Goal: Task Accomplishment & Management: Use online tool/utility

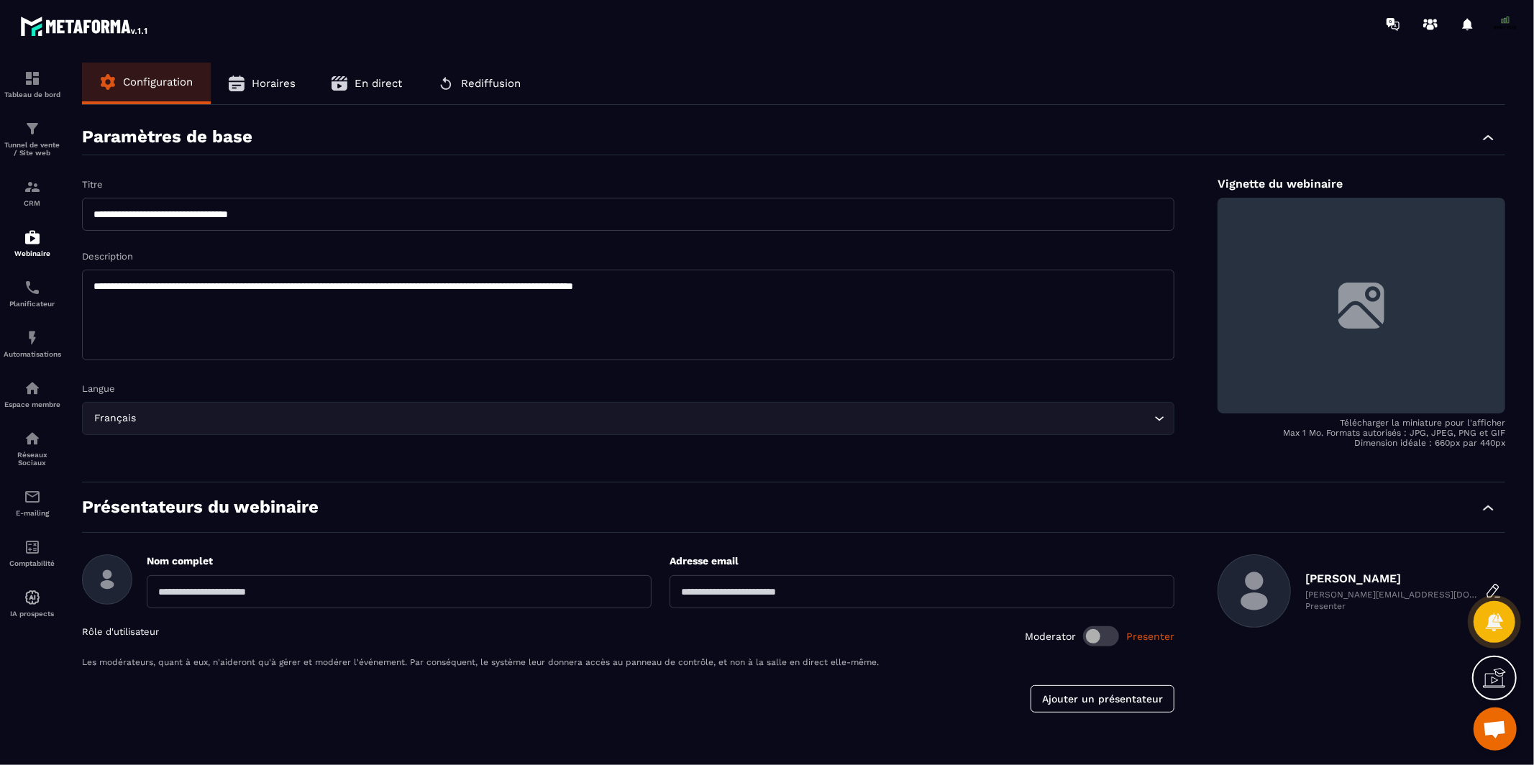
scroll to position [10979, 0]
click at [36, 344] on img at bounding box center [32, 337] width 17 height 17
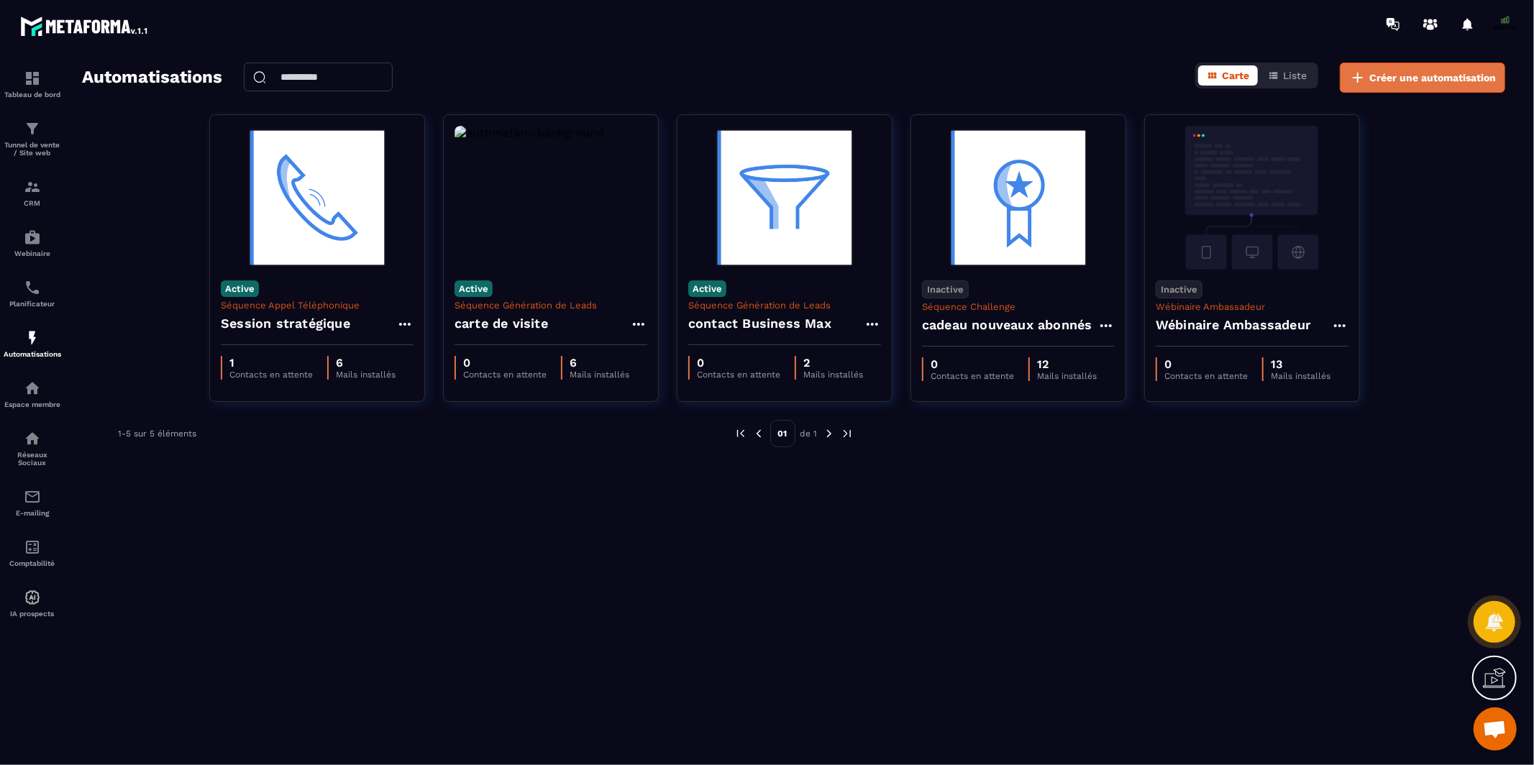
click at [1432, 80] on span "Créer une automatisation" at bounding box center [1432, 77] width 127 height 14
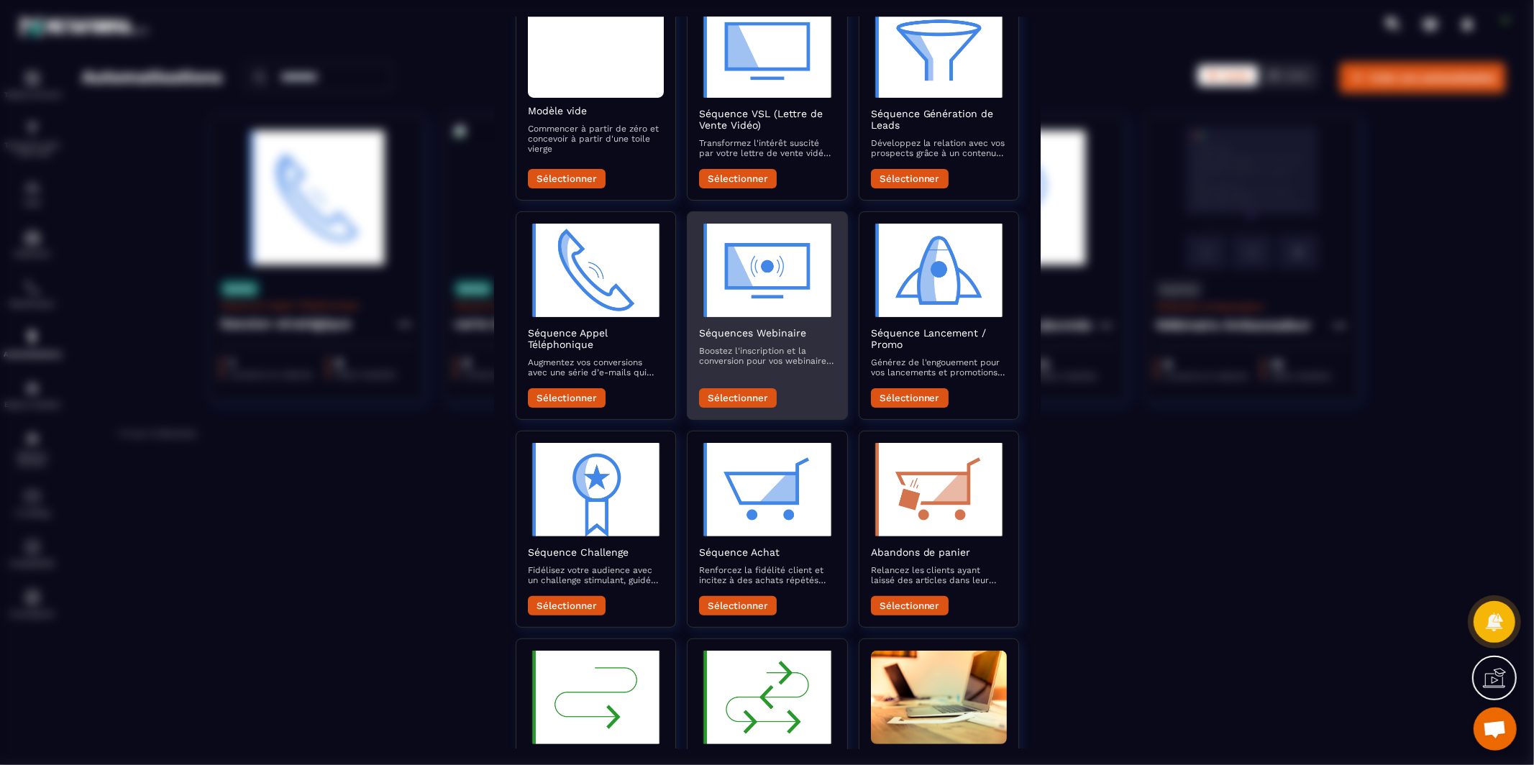
scroll to position [140, 0]
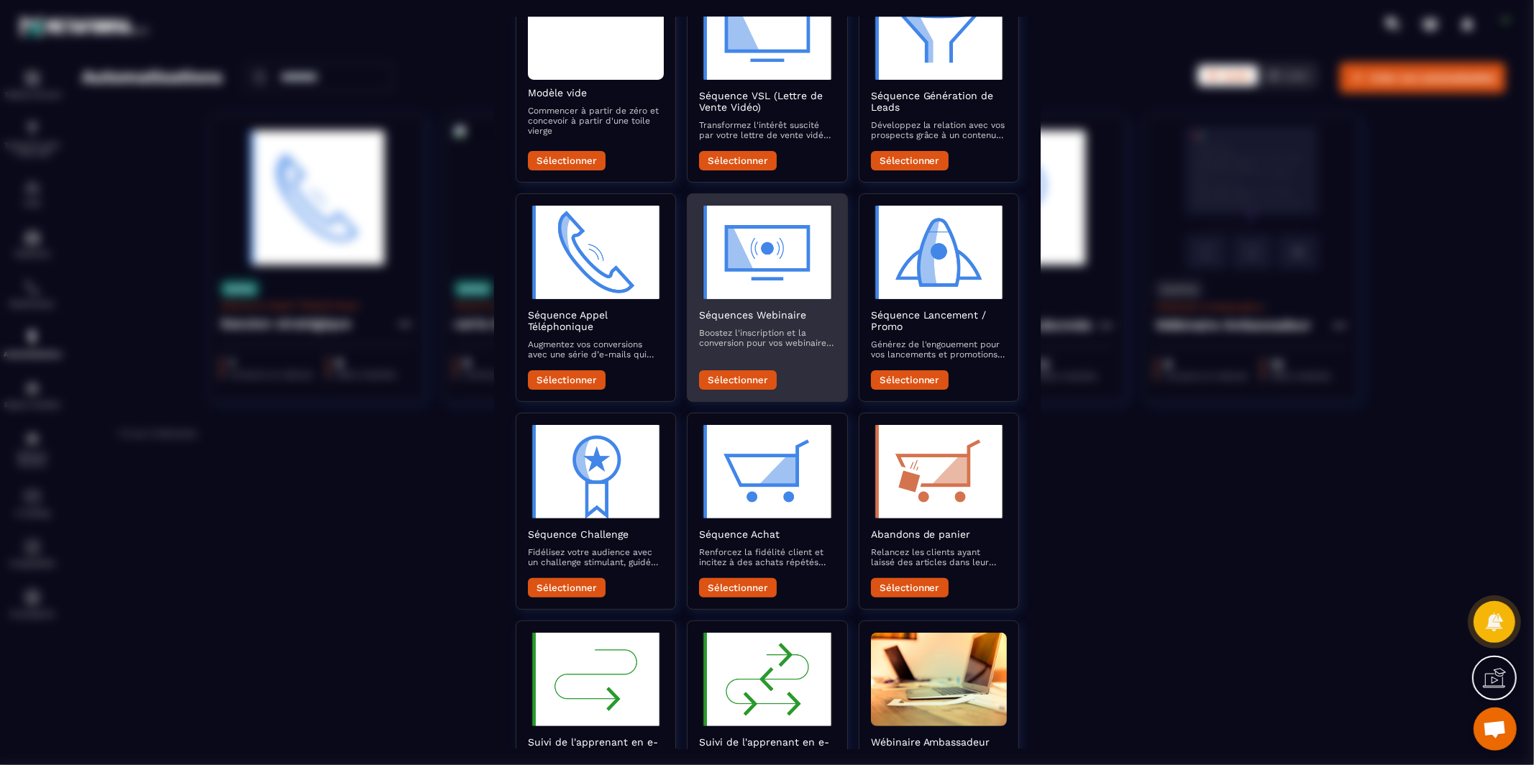
drag, startPoint x: 737, startPoint y: 378, endPoint x: 741, endPoint y: 333, distance: 45.5
click at [741, 333] on div "Séquences Webinaire Boostez l'inscription et la conversion pour vos webinaires …" at bounding box center [767, 349] width 136 height 81
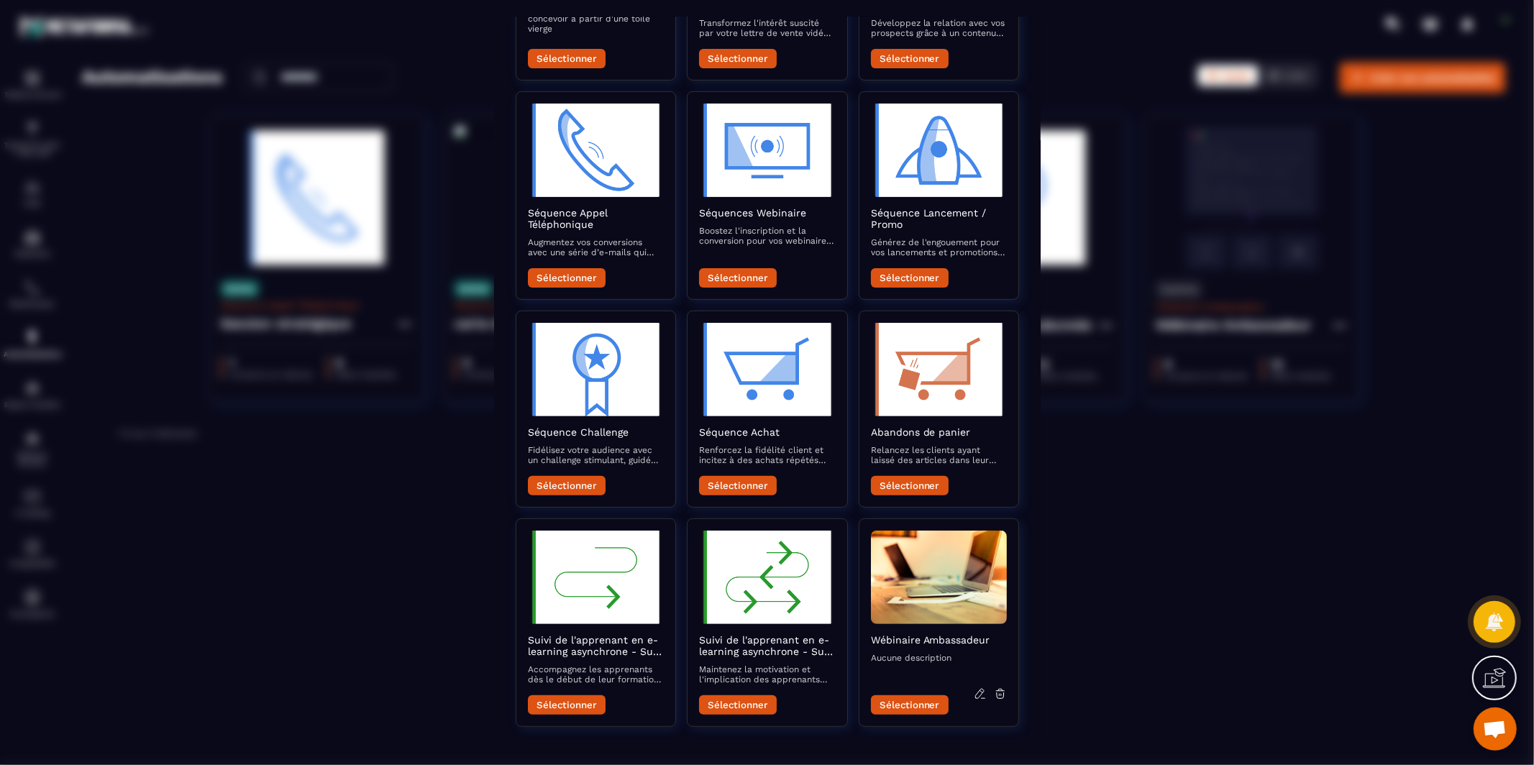
click at [1067, 490] on div "Modal window" at bounding box center [767, 382] width 1534 height 765
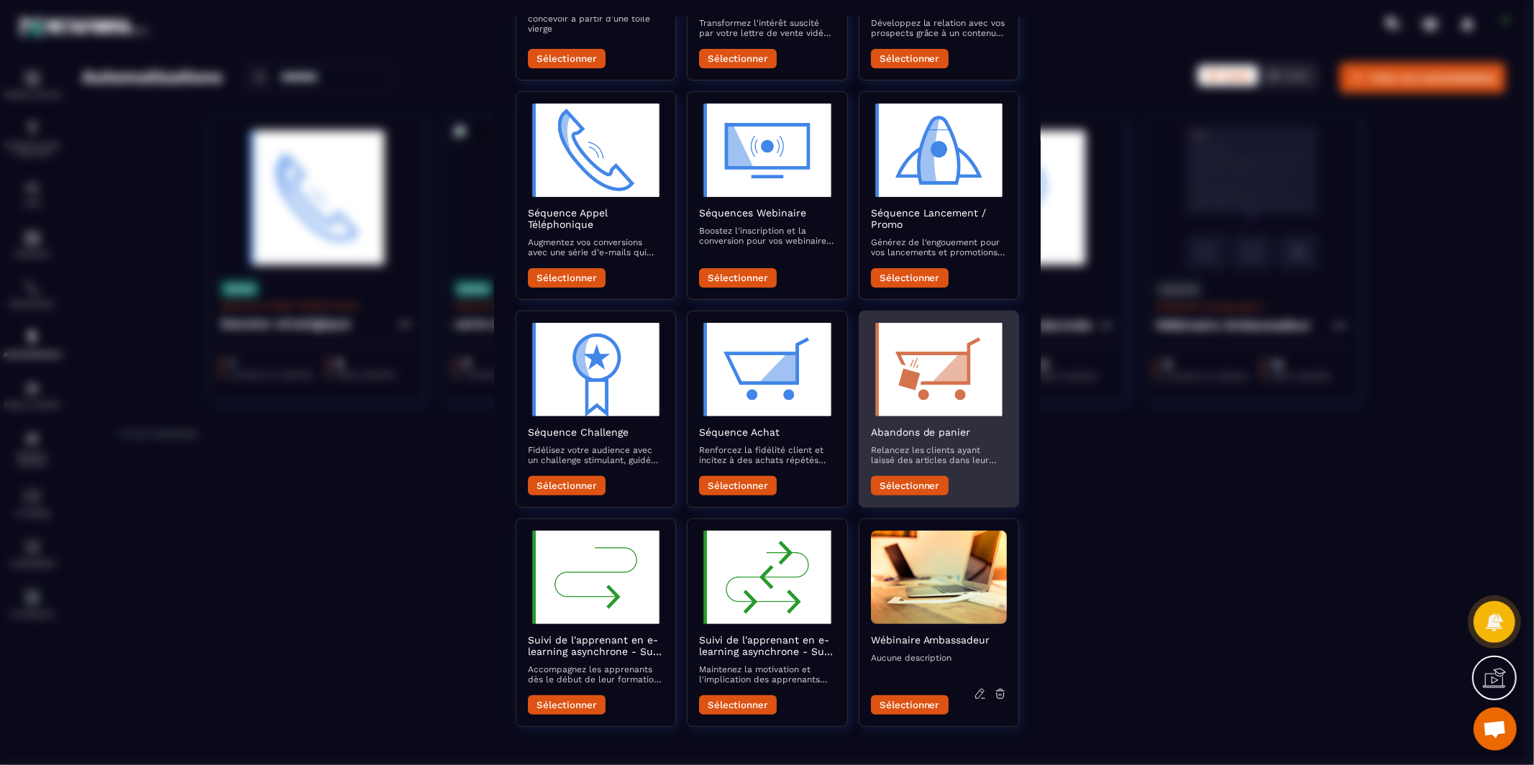
scroll to position [0, 0]
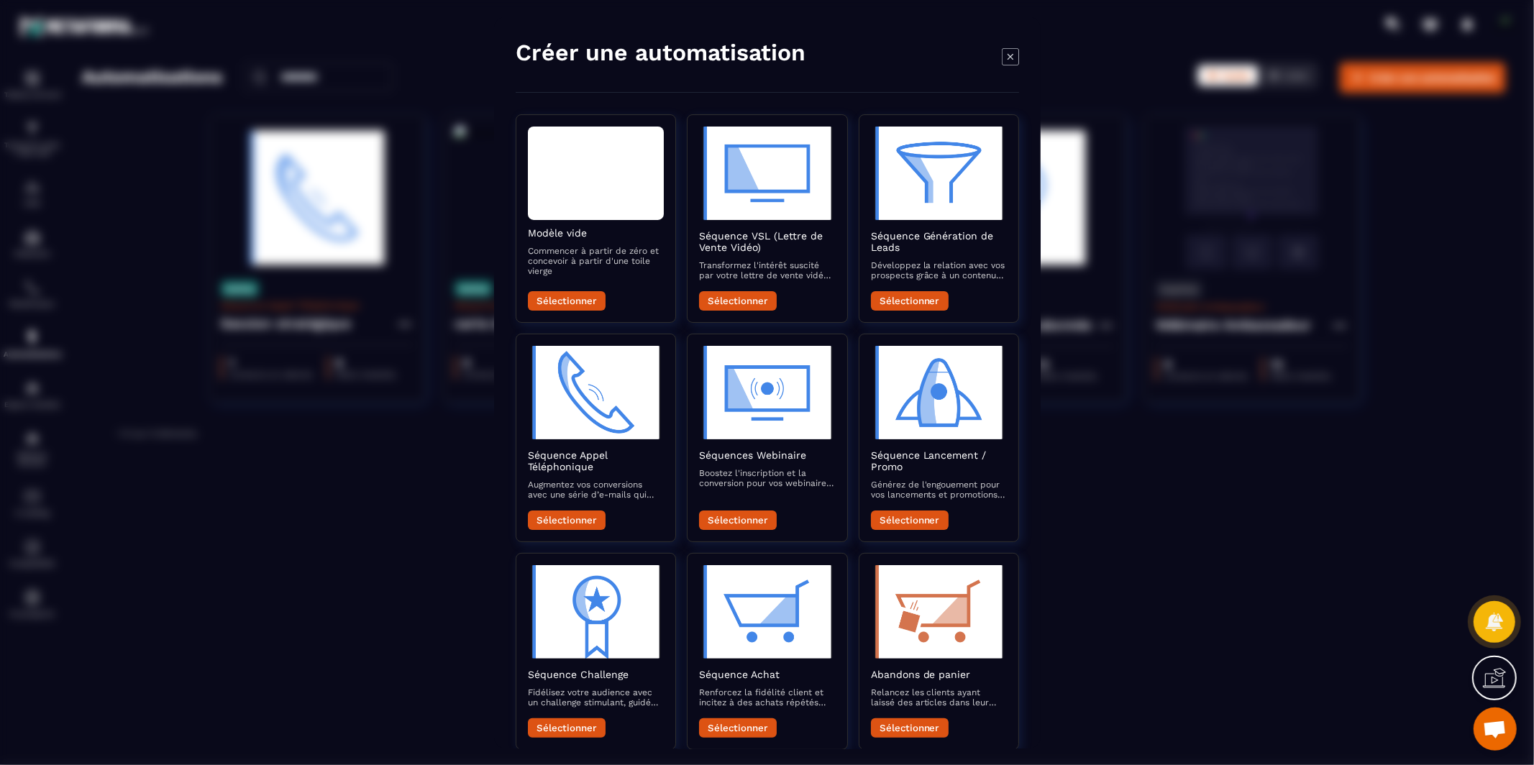
click at [1008, 58] on icon "Modal window" at bounding box center [1010, 57] width 6 height 6
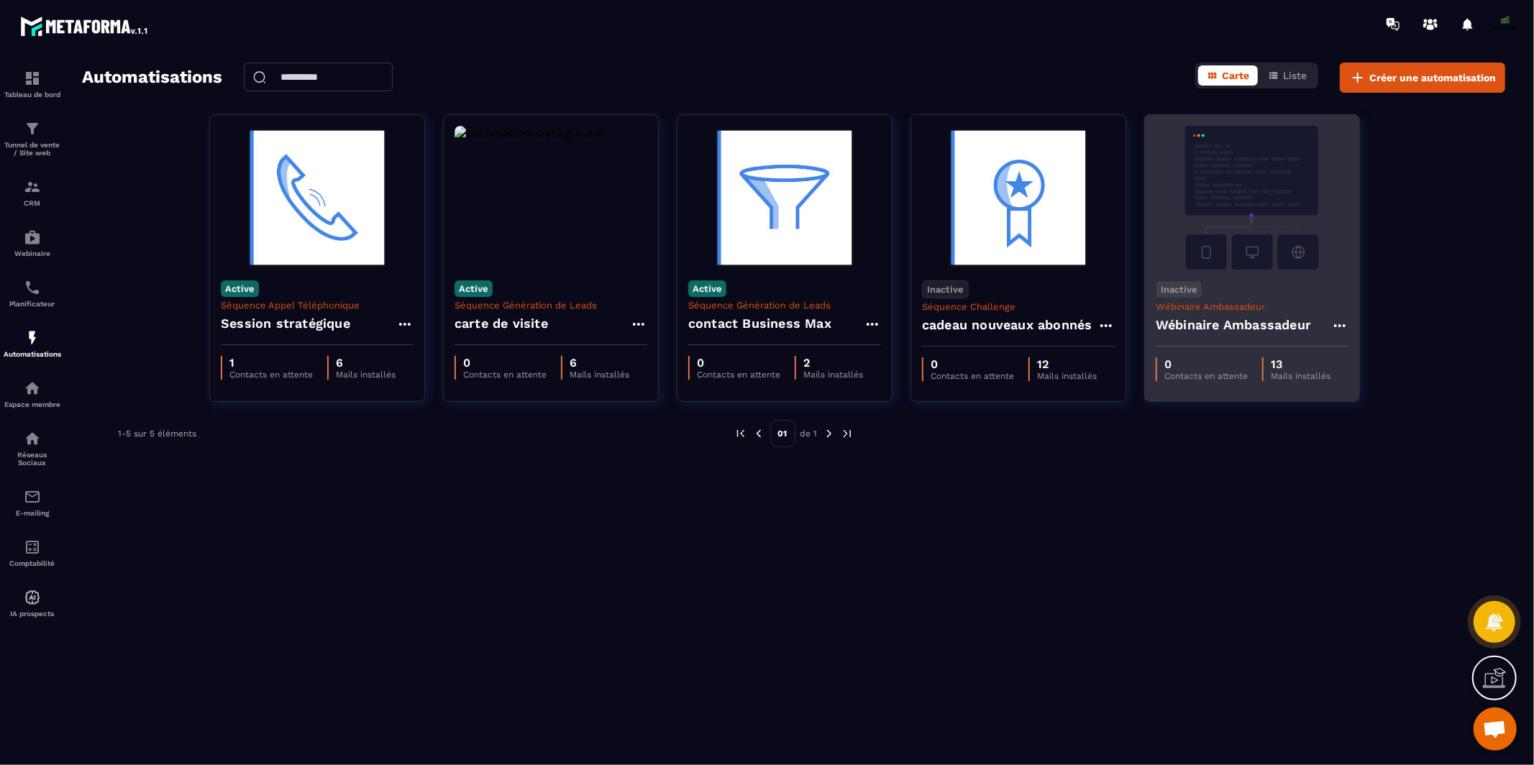
click at [1286, 319] on h4 "Wébinaire Ambassadeur" at bounding box center [1233, 325] width 155 height 20
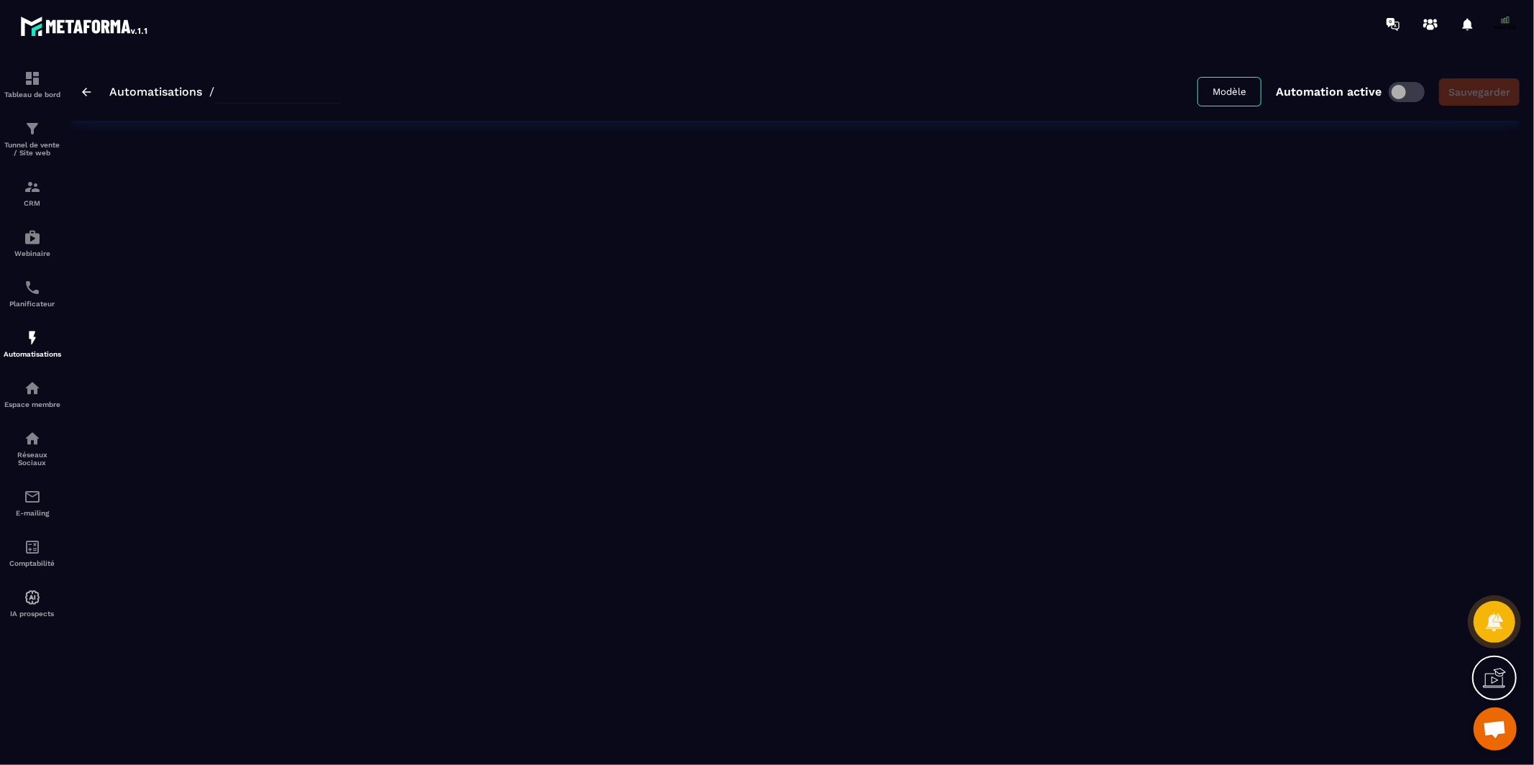
type input "**********"
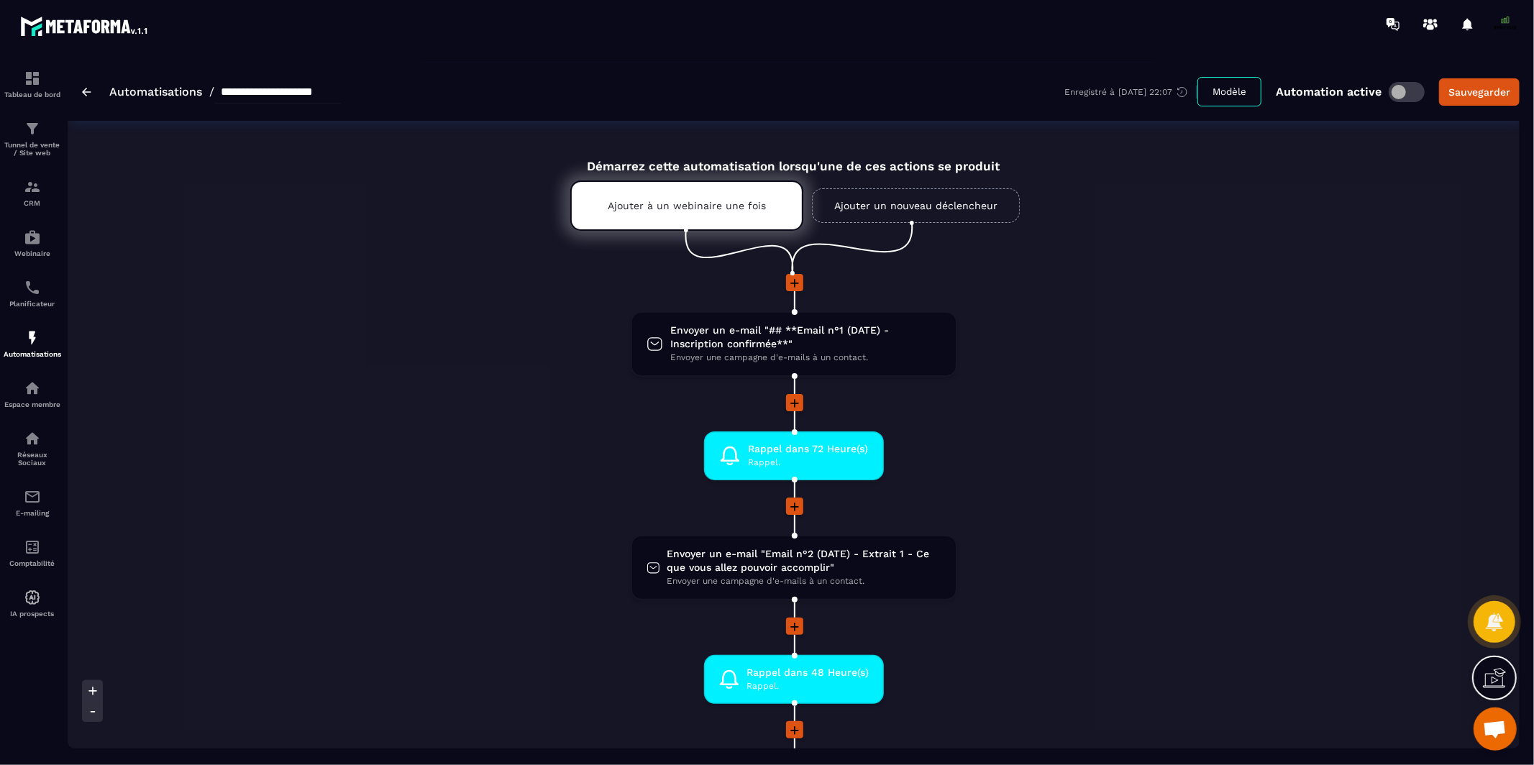
click at [88, 92] on img at bounding box center [86, 92] width 9 height 9
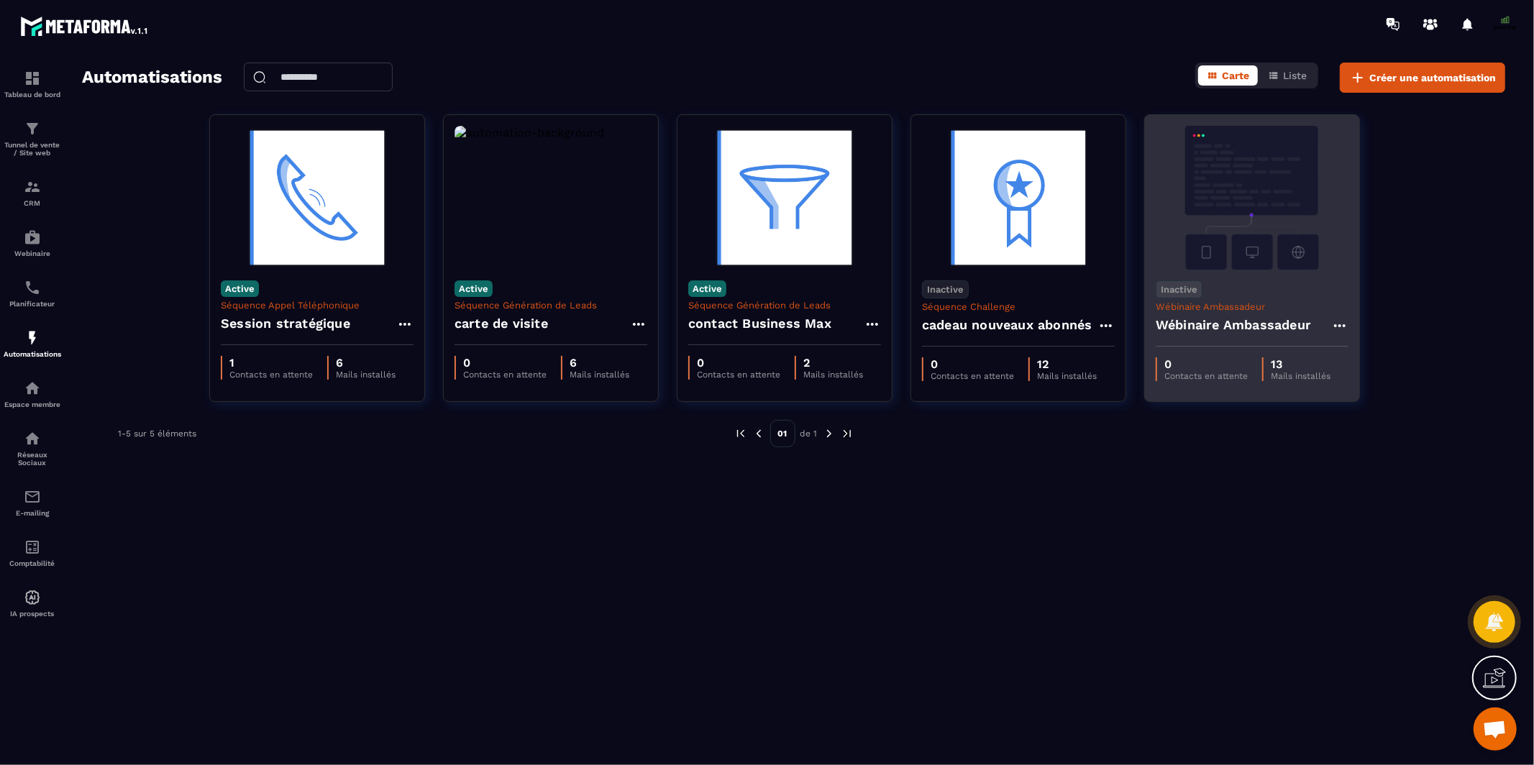
click at [1341, 329] on icon at bounding box center [1339, 325] width 17 height 17
click at [1360, 388] on button "Cloner" at bounding box center [1382, 387] width 90 height 26
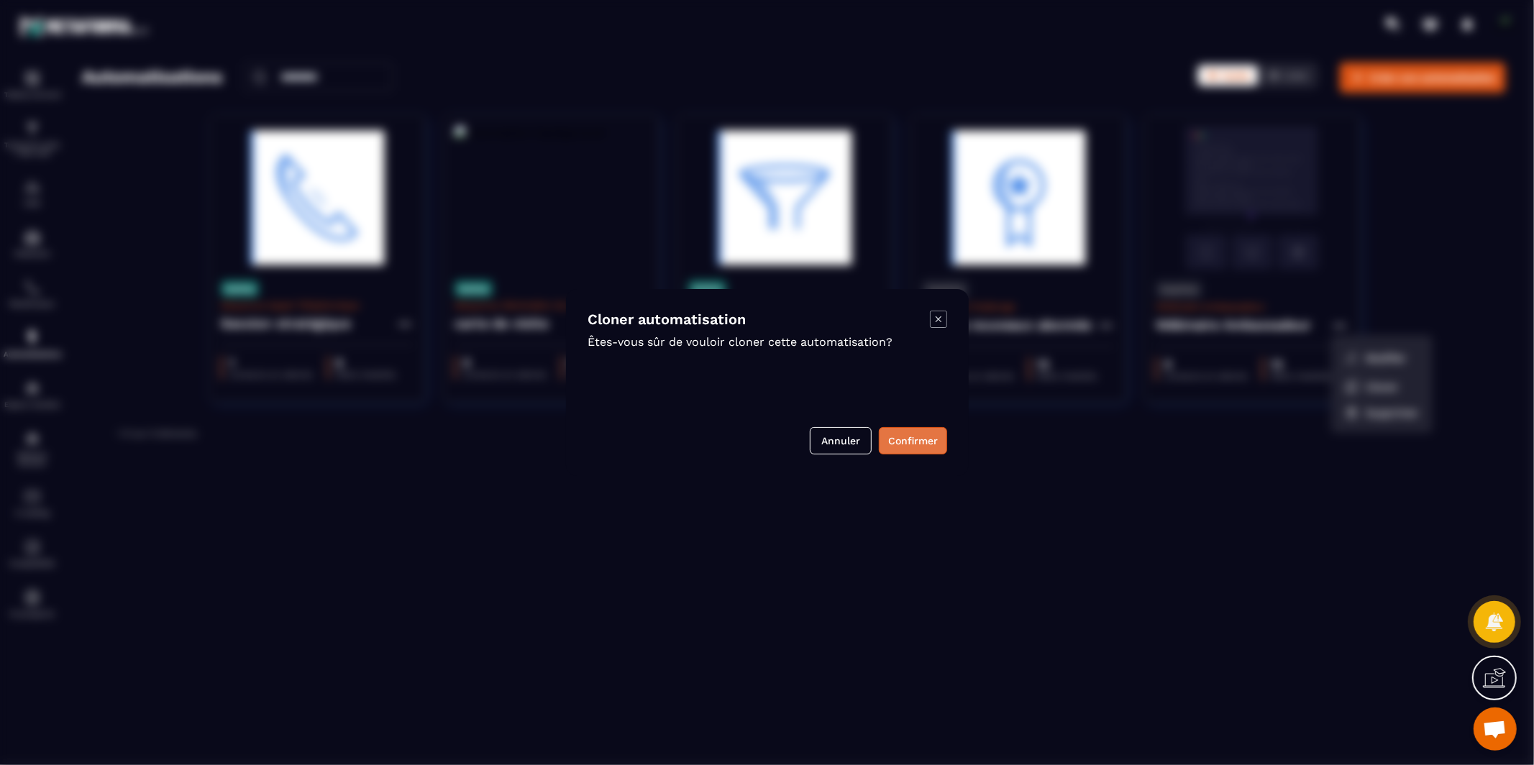
click at [907, 446] on button "Confirmer" at bounding box center [913, 440] width 68 height 27
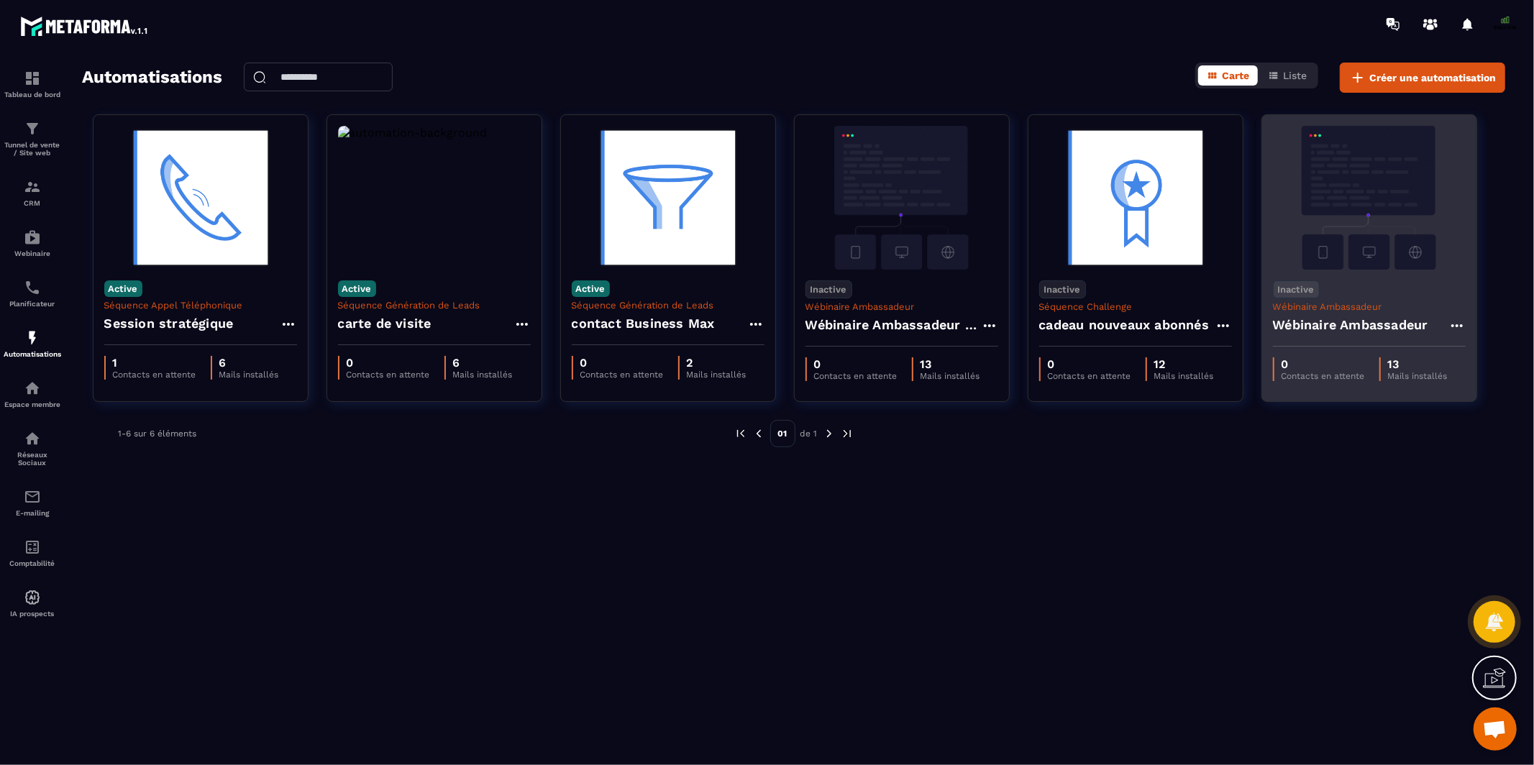
click at [1399, 325] on h4 "Wébinaire Ambassadeur" at bounding box center [1350, 325] width 155 height 20
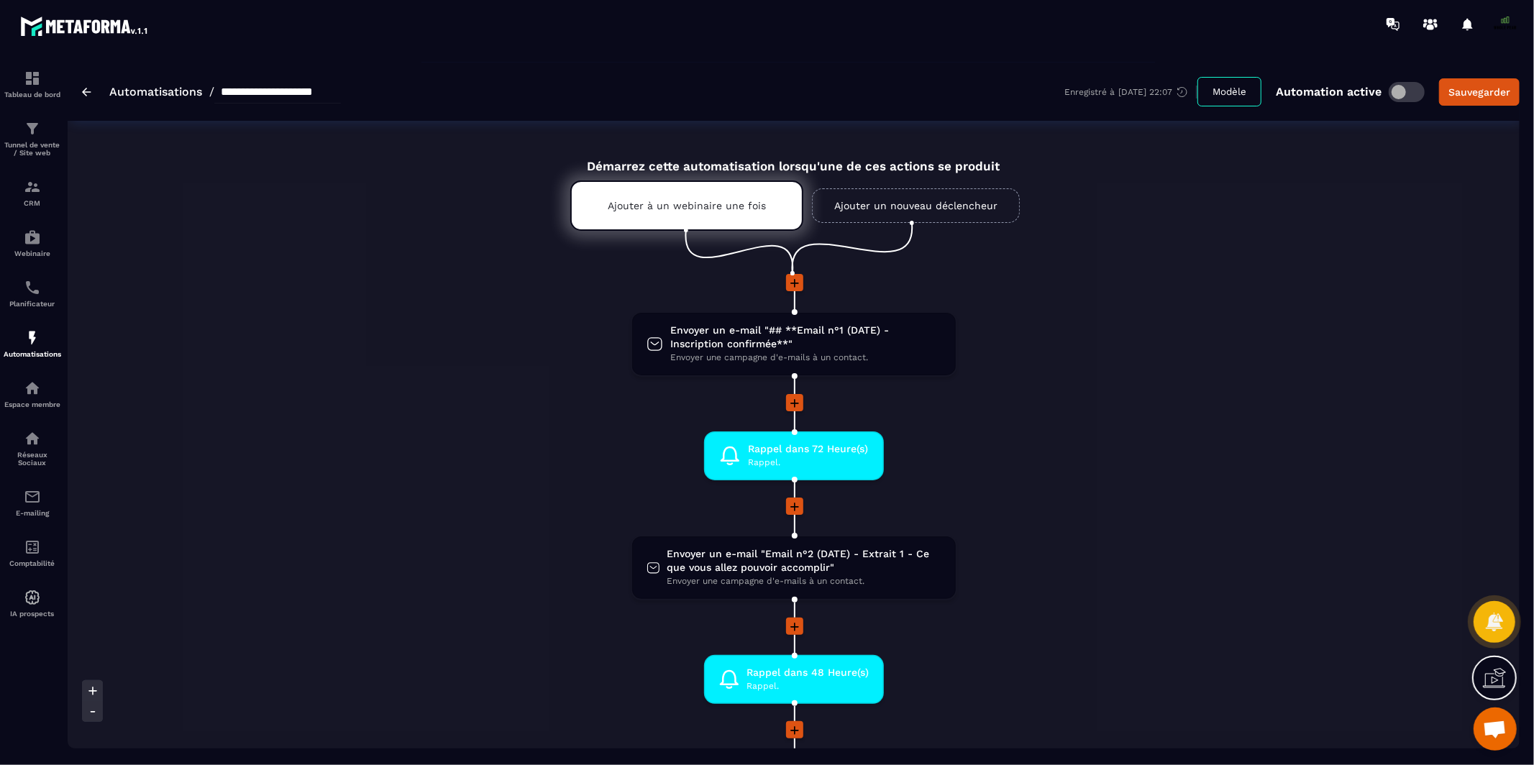
click at [310, 93] on input "**********" at bounding box center [277, 92] width 127 height 23
drag, startPoint x: 355, startPoint y: 96, endPoint x: 274, endPoint y: 93, distance: 81.3
click at [274, 93] on input "**********" at bounding box center [285, 92] width 143 height 24
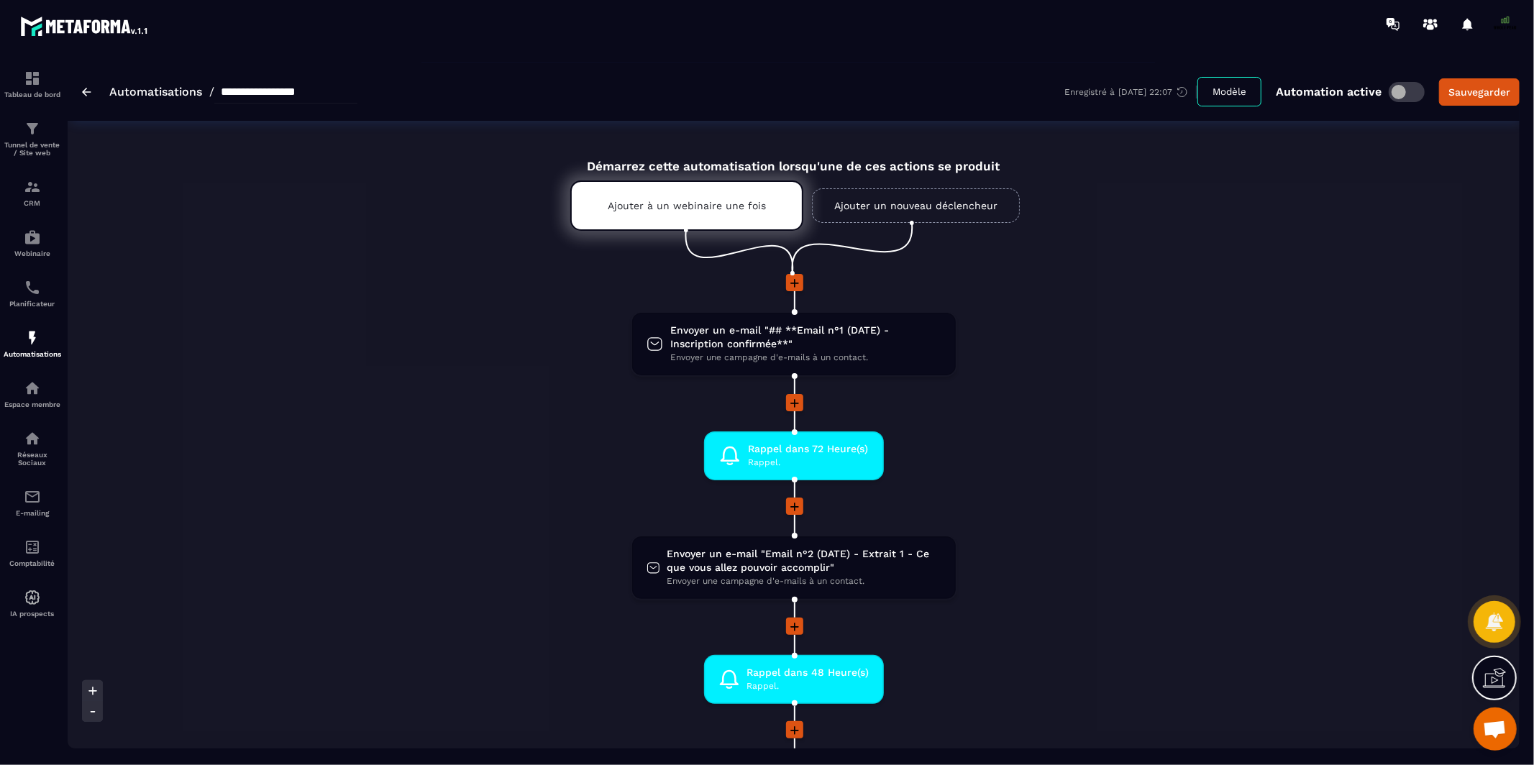
type input "**********"
click at [731, 206] on p "Ajouter à un webinaire une fois" at bounding box center [687, 206] width 158 height 12
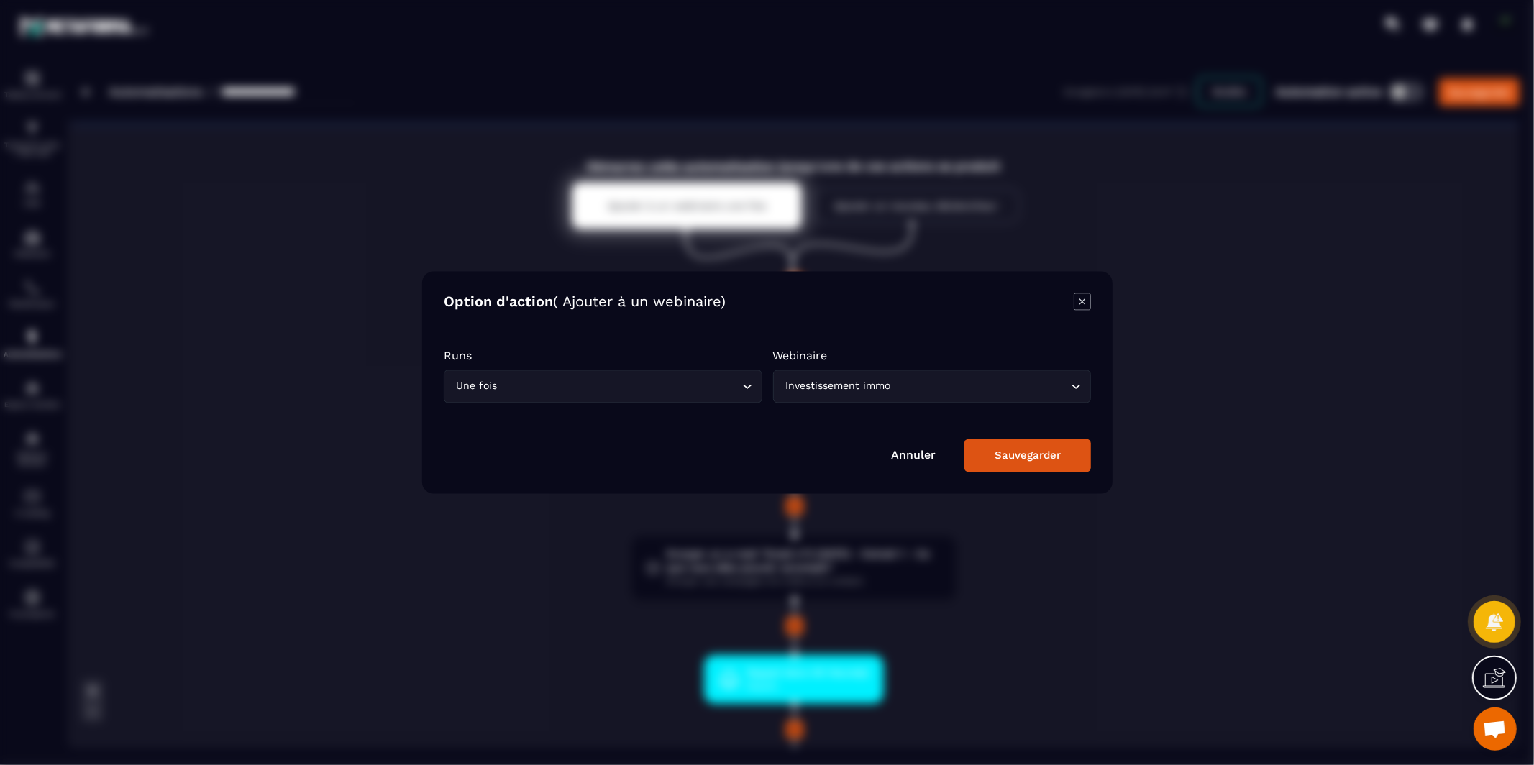
click at [832, 384] on div "Investissement immo" at bounding box center [924, 387] width 288 height 16
click at [732, 427] on form "Runs Une fois Loading... Webinaire Investissement immo Loading... Investissemen…" at bounding box center [767, 403] width 647 height 137
click at [742, 430] on form "Runs Une fois Loading... Webinaire Investissement immo Loading... Annuler Sauve…" at bounding box center [767, 403] width 647 height 137
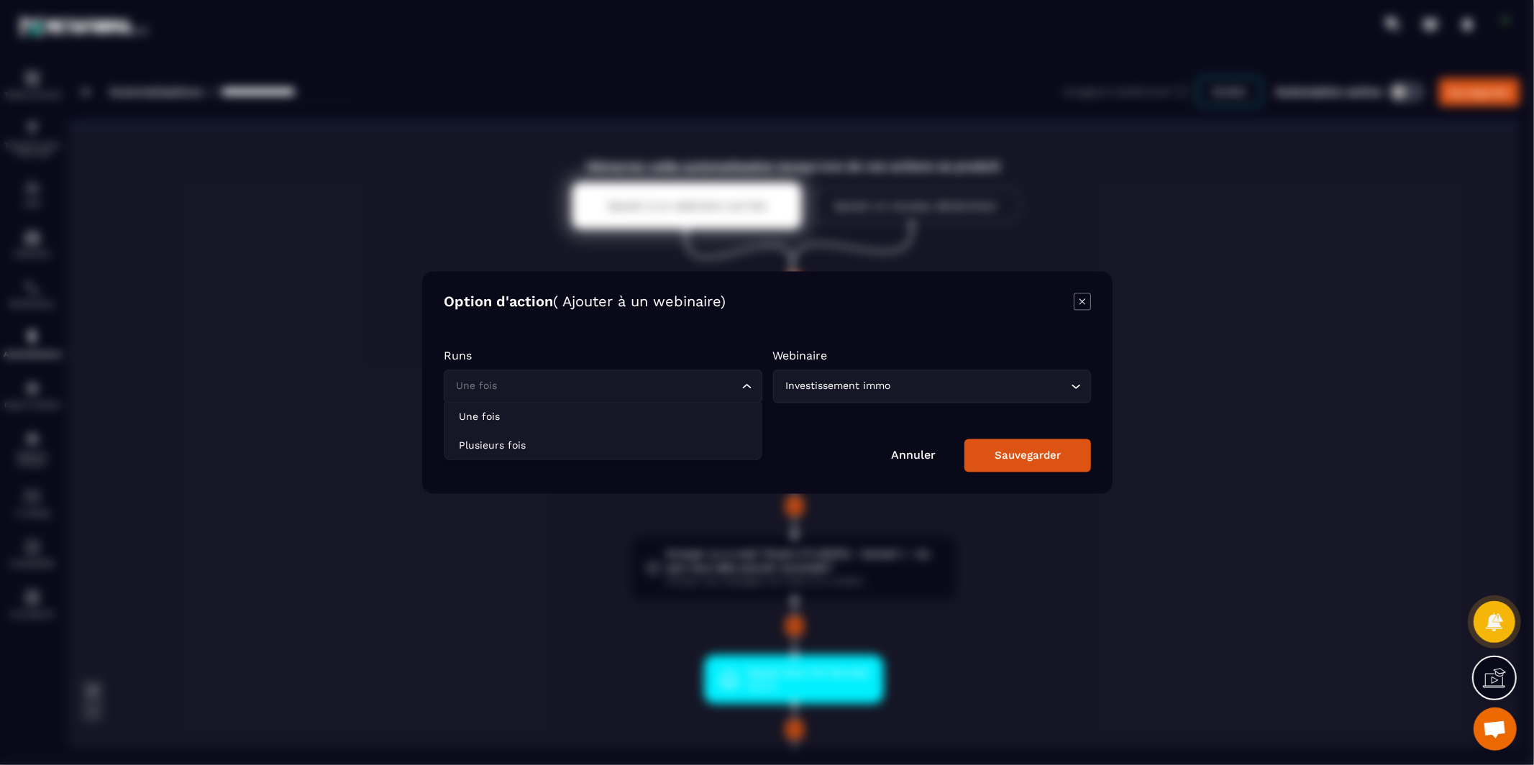
click at [725, 379] on input "Search for option" at bounding box center [596, 387] width 286 height 16
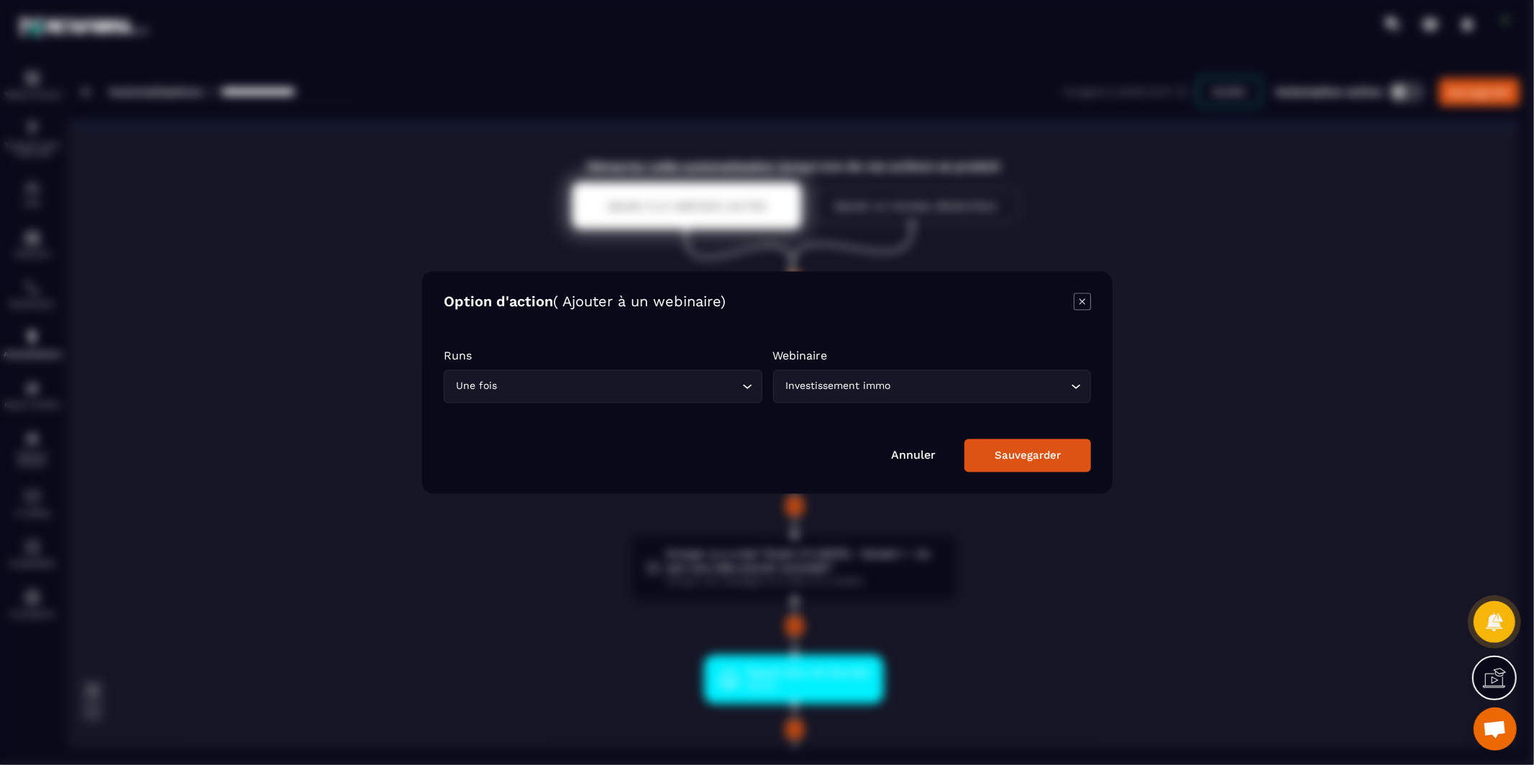
click at [802, 420] on form "Runs Une fois Loading... Une fois Plusieurs fois Webinaire Investissement immo …" at bounding box center [767, 403] width 647 height 137
click at [860, 376] on div "Investissement immo Loading..." at bounding box center [931, 386] width 319 height 33
click at [767, 446] on div "Annuler Sauvegarder" at bounding box center [767, 455] width 647 height 33
click at [1084, 301] on icon "Modal window" at bounding box center [1082, 301] width 6 height 6
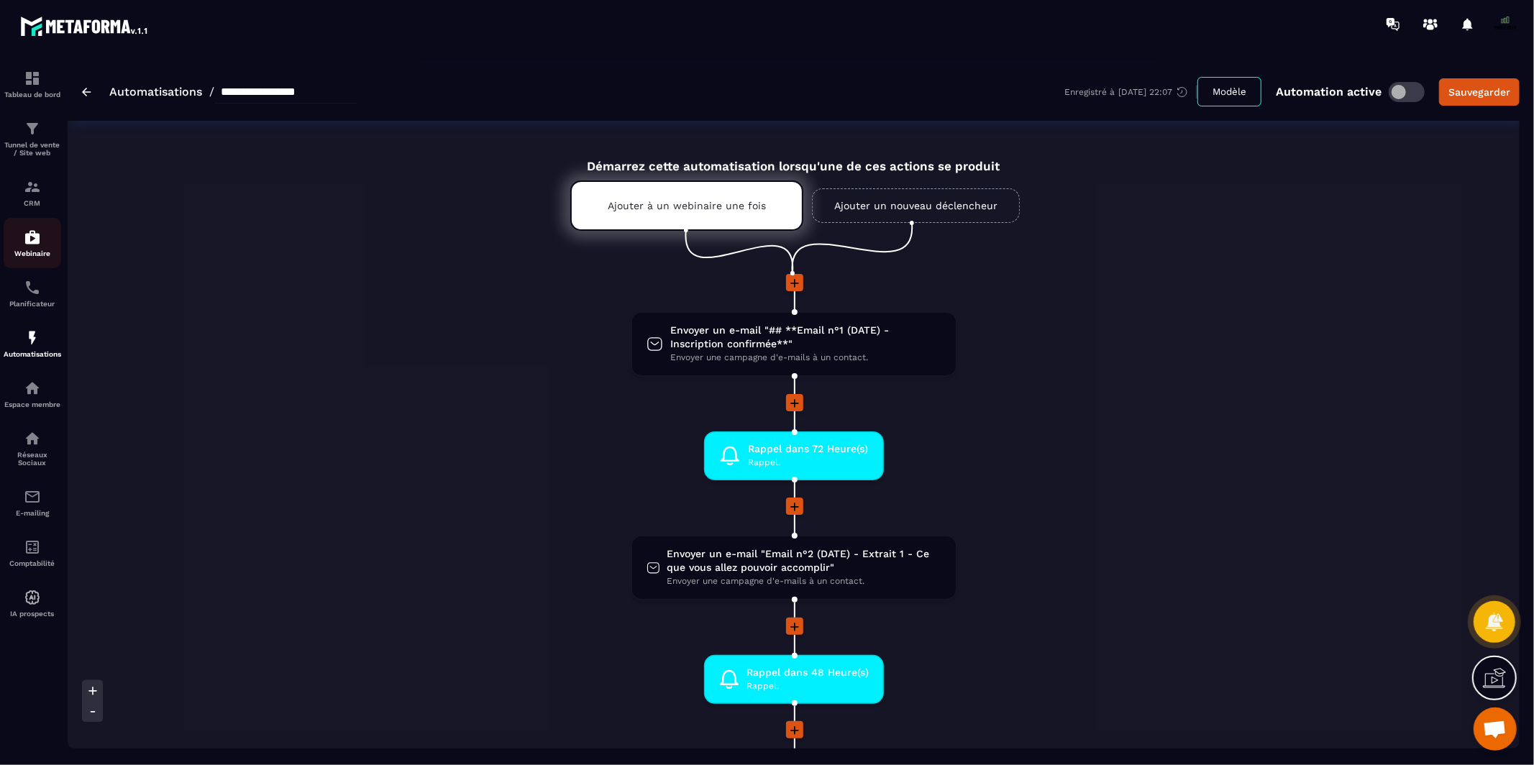
click at [27, 235] on img at bounding box center [32, 237] width 17 height 17
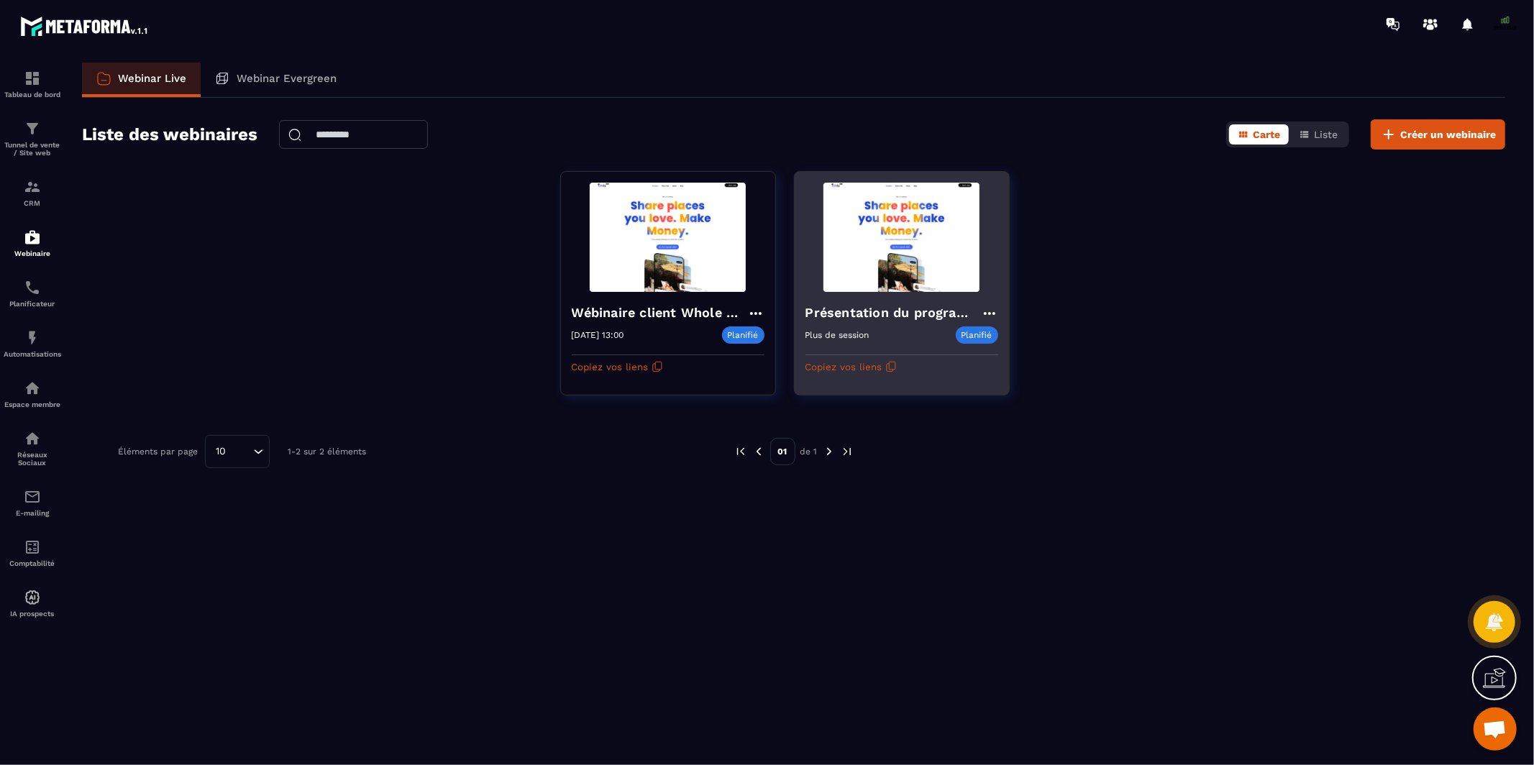
click at [987, 311] on icon at bounding box center [989, 313] width 17 height 17
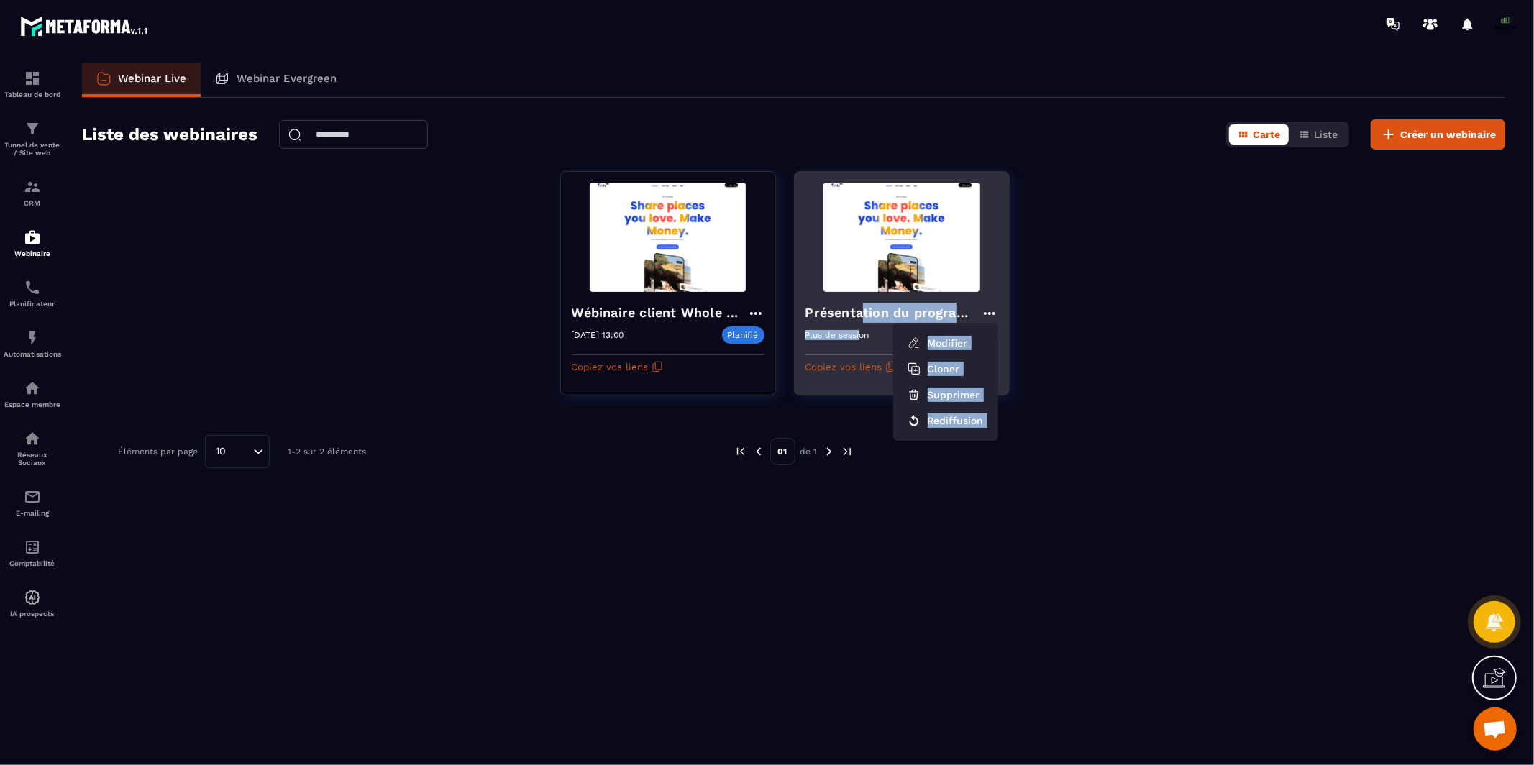
drag, startPoint x: 862, startPoint y: 307, endPoint x: 862, endPoint y: 331, distance: 23.7
click at [862, 331] on div "Présentation du programme ambassadeur Modifier Cloner Supprimer Rediffusion Plu…" at bounding box center [902, 335] width 214 height 86
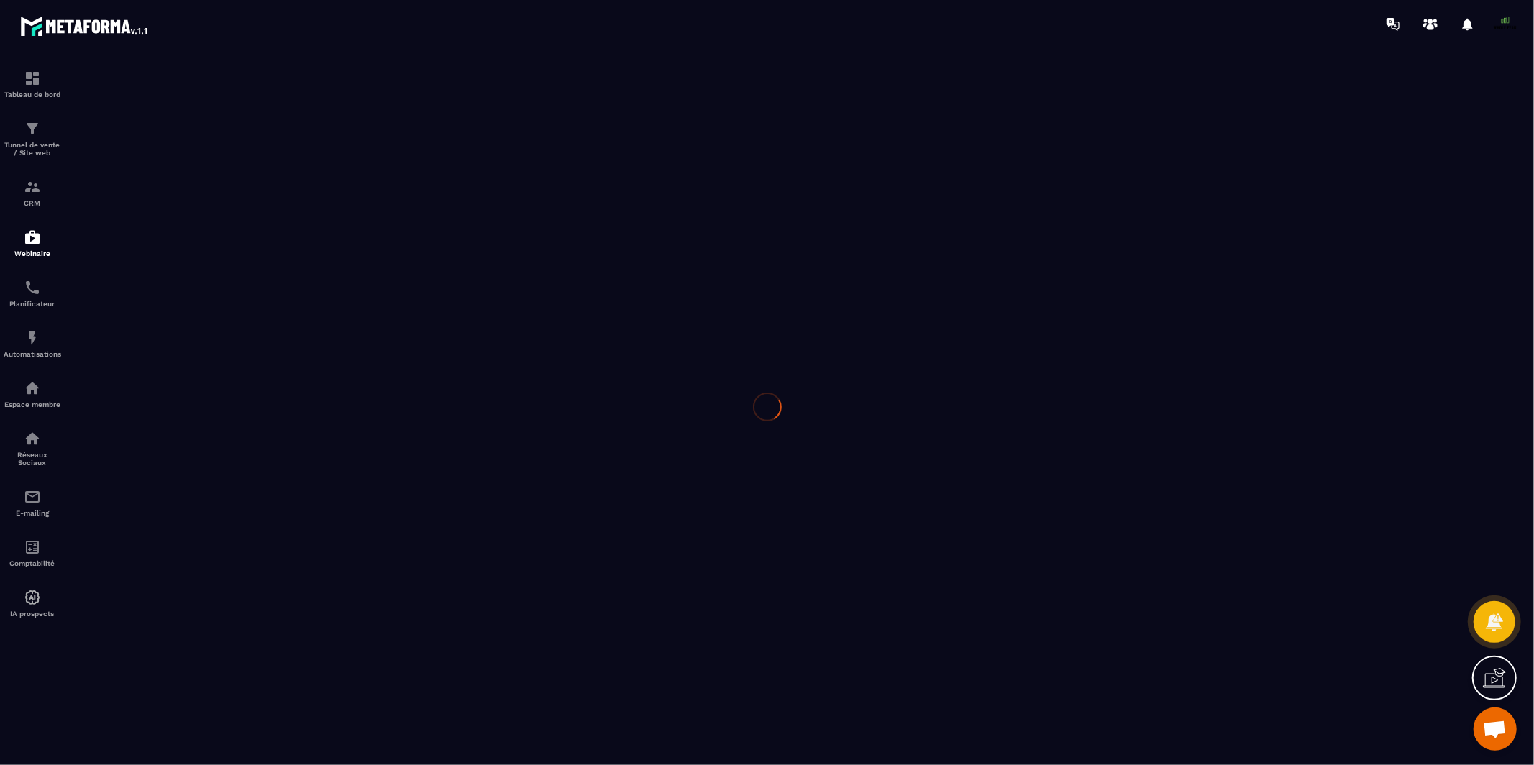
type input "**********"
type textarea "**********"
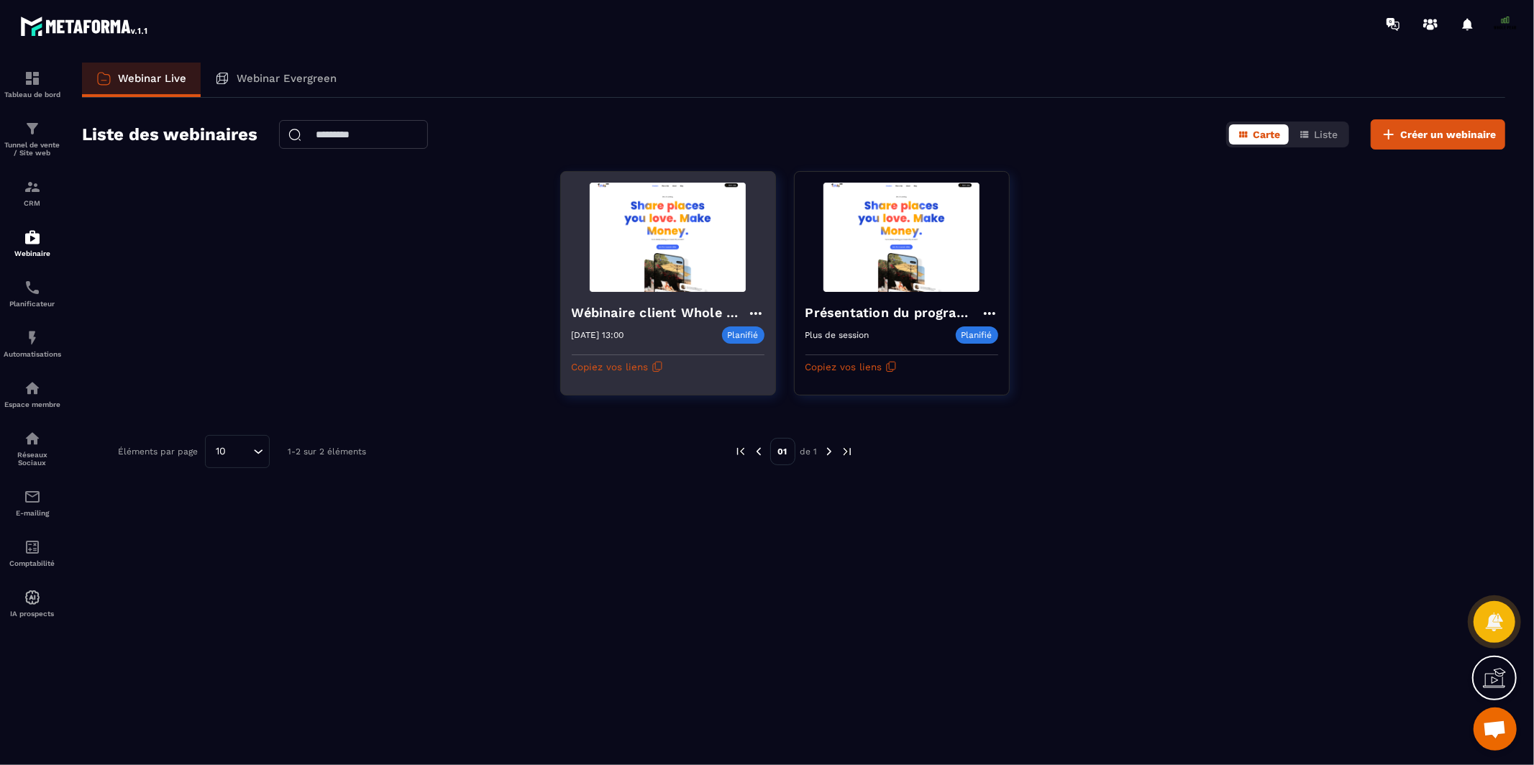
click at [649, 315] on h4 "Wébinaire client Whole Pear [DATE]" at bounding box center [659, 313] width 175 height 20
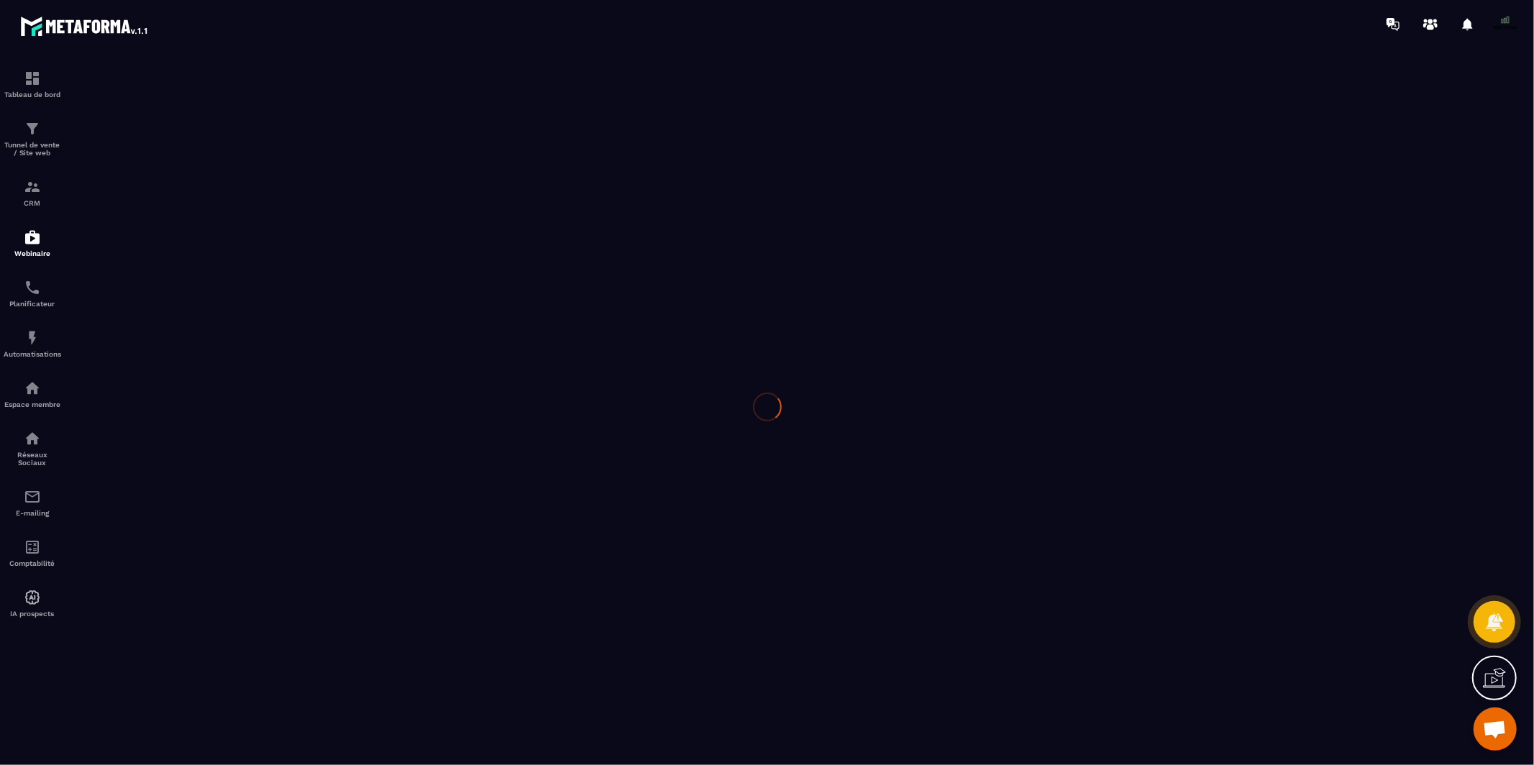
type input "**********"
type textarea "**********"
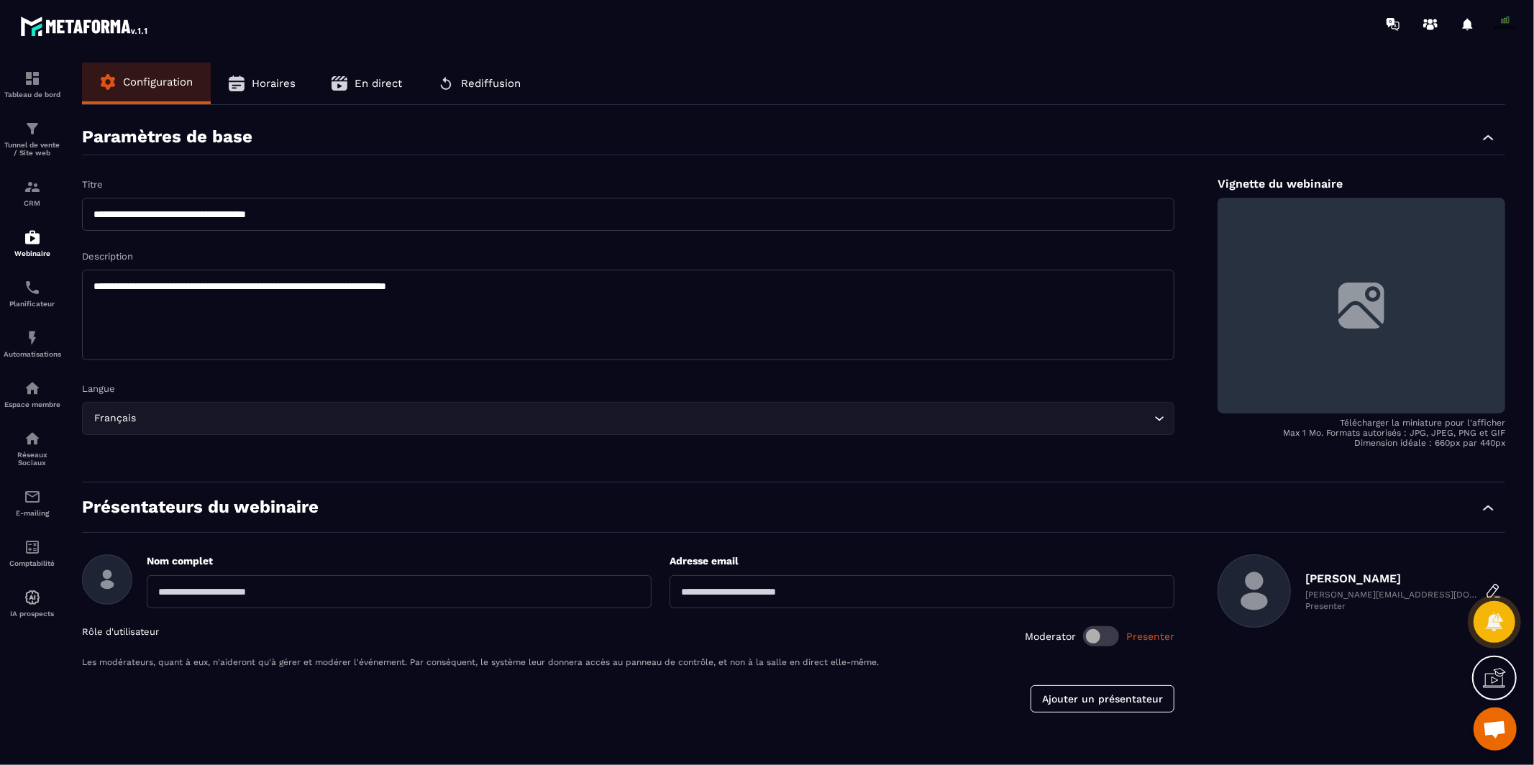
scroll to position [43, 0]
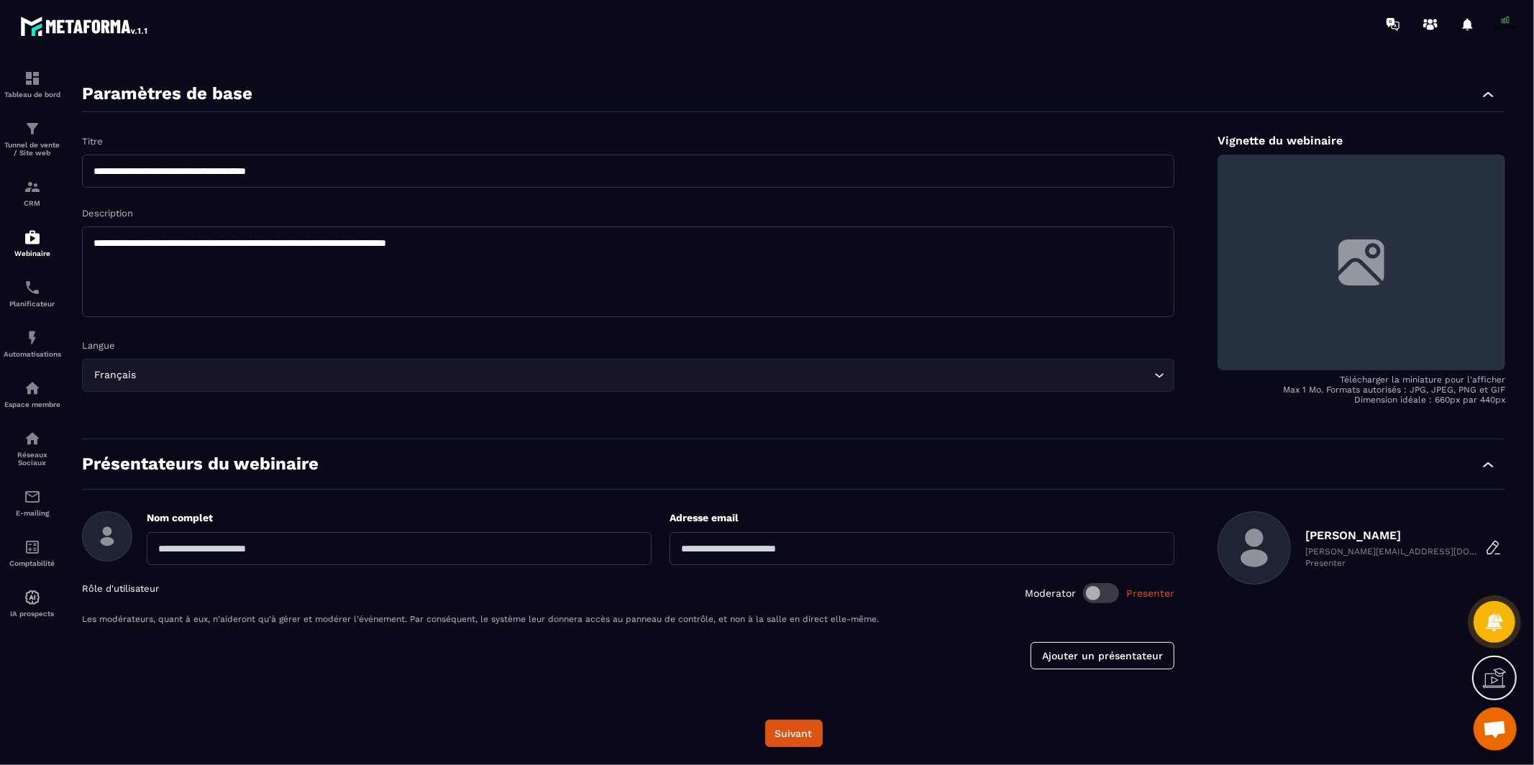
click at [288, 542] on input "text" at bounding box center [399, 548] width 505 height 33
type input "**********"
click at [1081, 665] on button "Ajouter un présentateur" at bounding box center [1103, 655] width 144 height 27
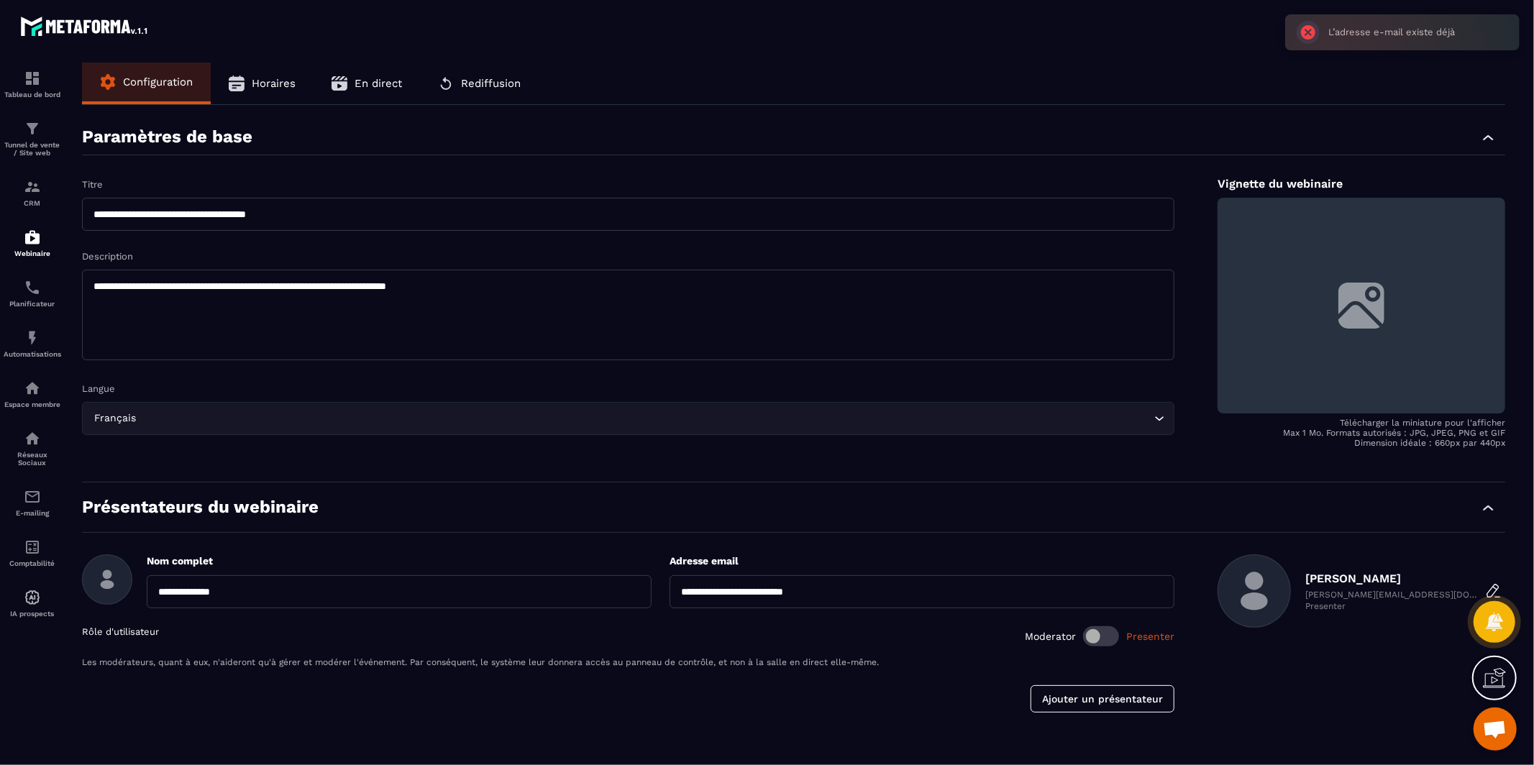
click at [271, 86] on span "Horaires" at bounding box center [274, 83] width 44 height 13
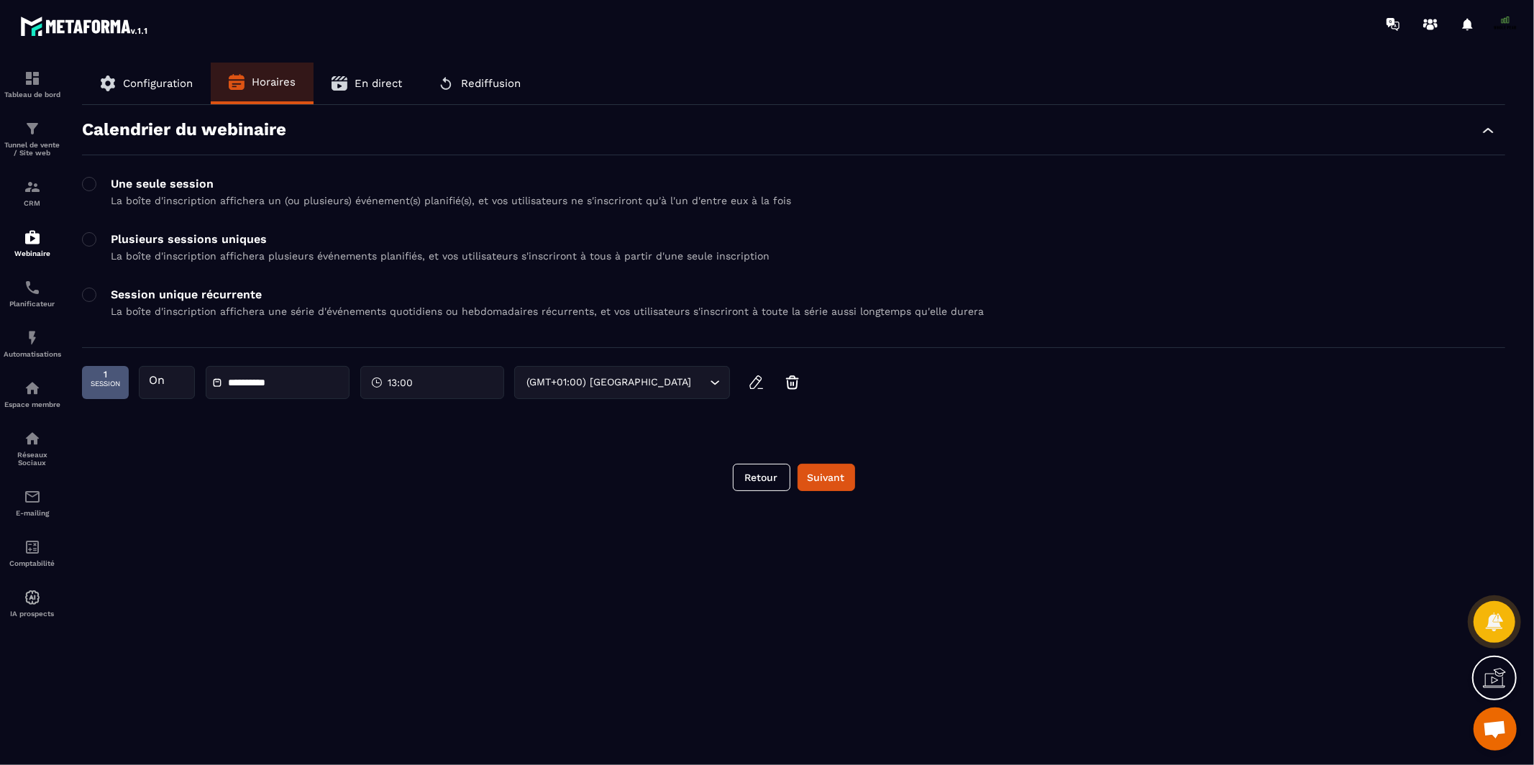
click at [377, 81] on span "En direct" at bounding box center [378, 83] width 47 height 13
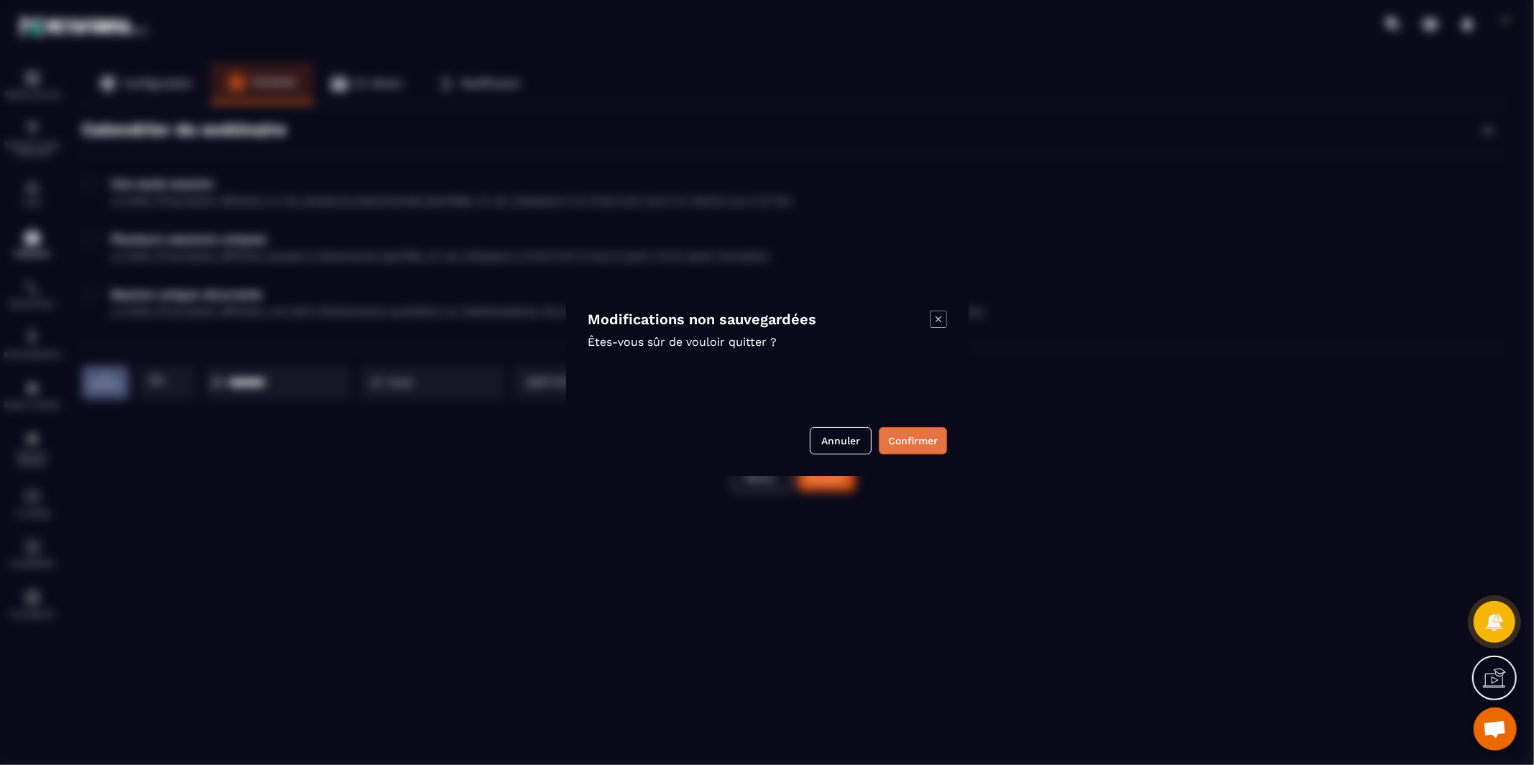
click at [938, 445] on button "Confirmer" at bounding box center [913, 440] width 68 height 27
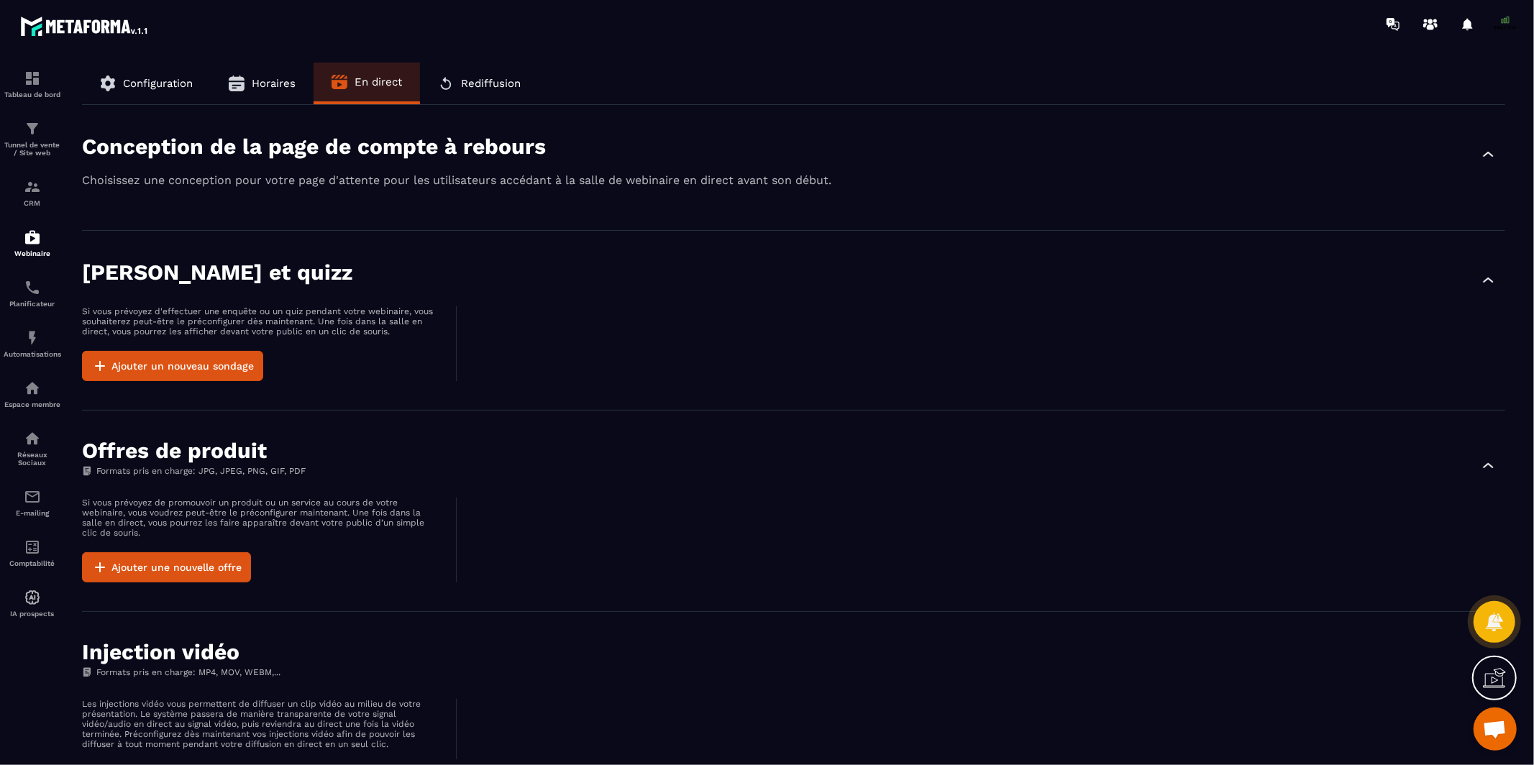
click at [487, 82] on span "Rediffusion" at bounding box center [491, 83] width 60 height 13
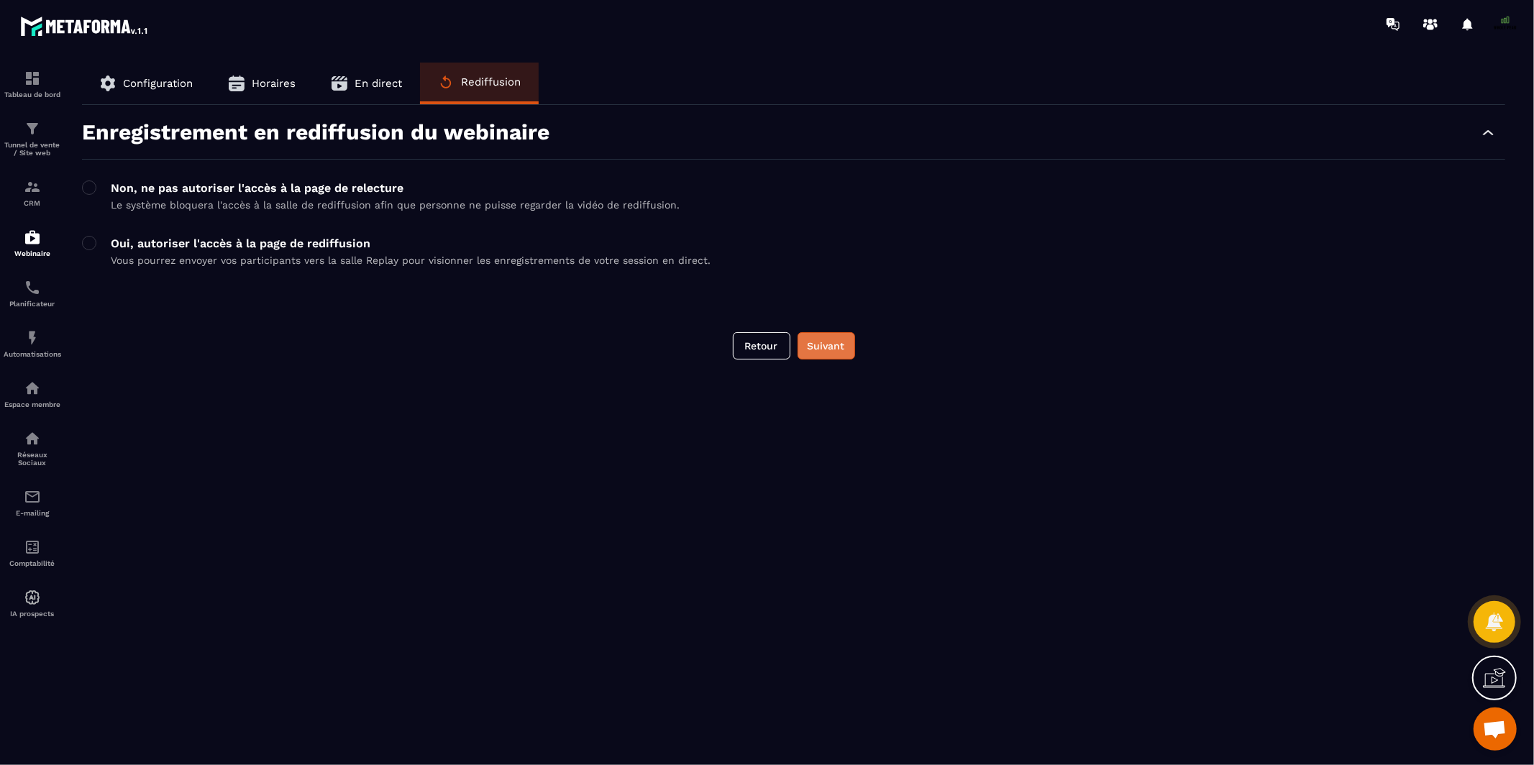
click at [813, 352] on button "Suivant" at bounding box center [827, 345] width 58 height 27
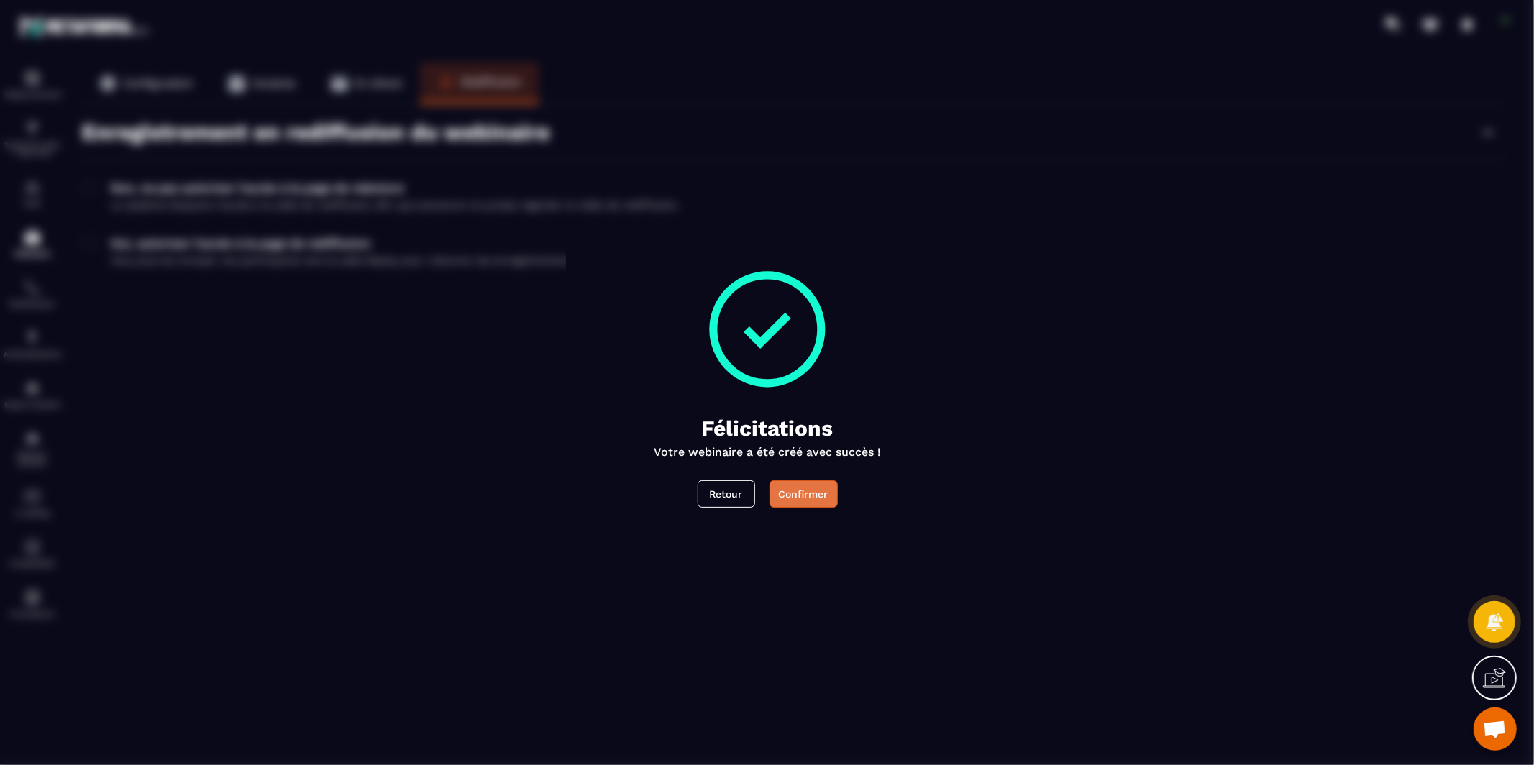
click at [808, 495] on div "Confirmer" at bounding box center [803, 494] width 50 height 14
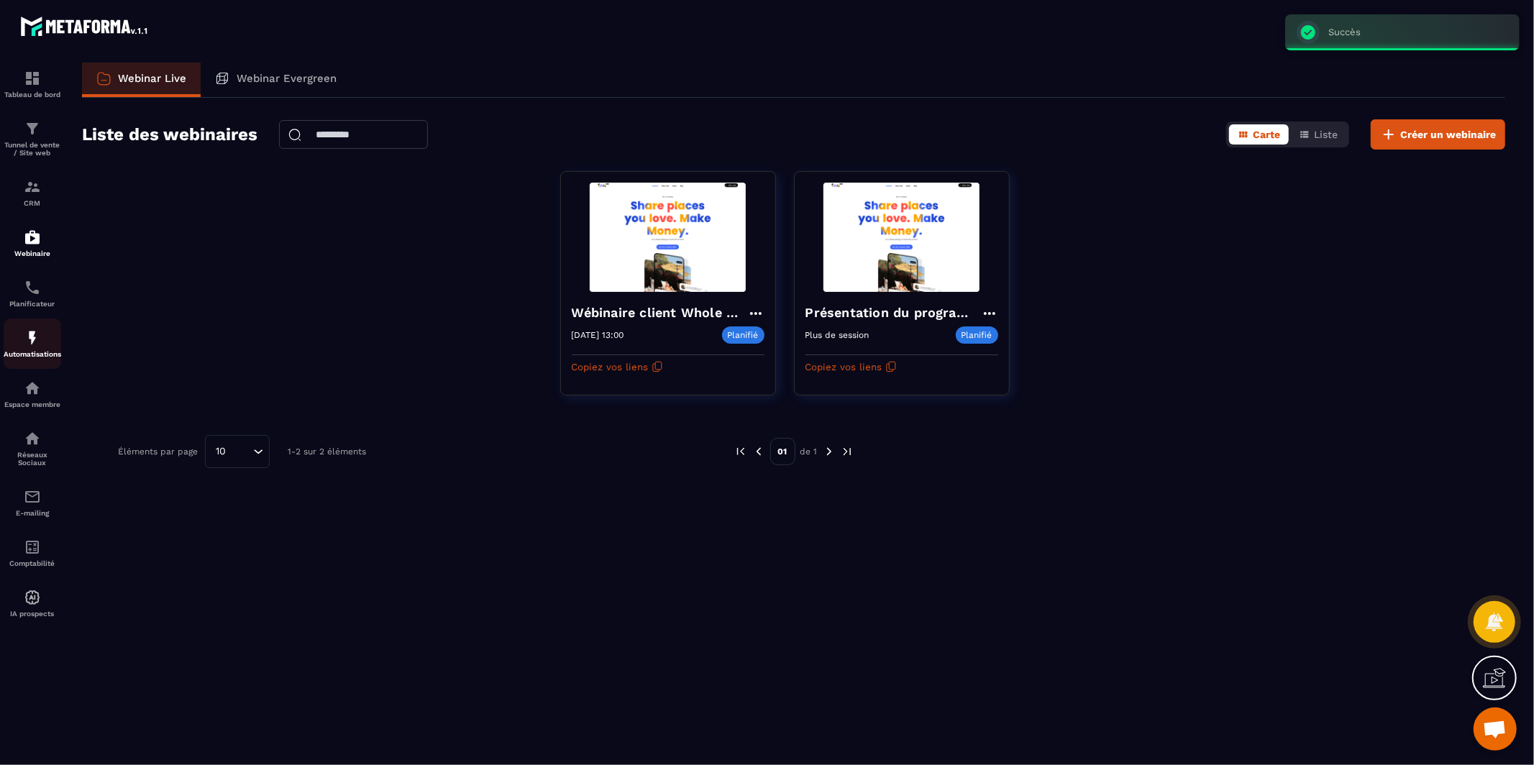
click at [27, 352] on p "Automatisations" at bounding box center [33, 354] width 58 height 8
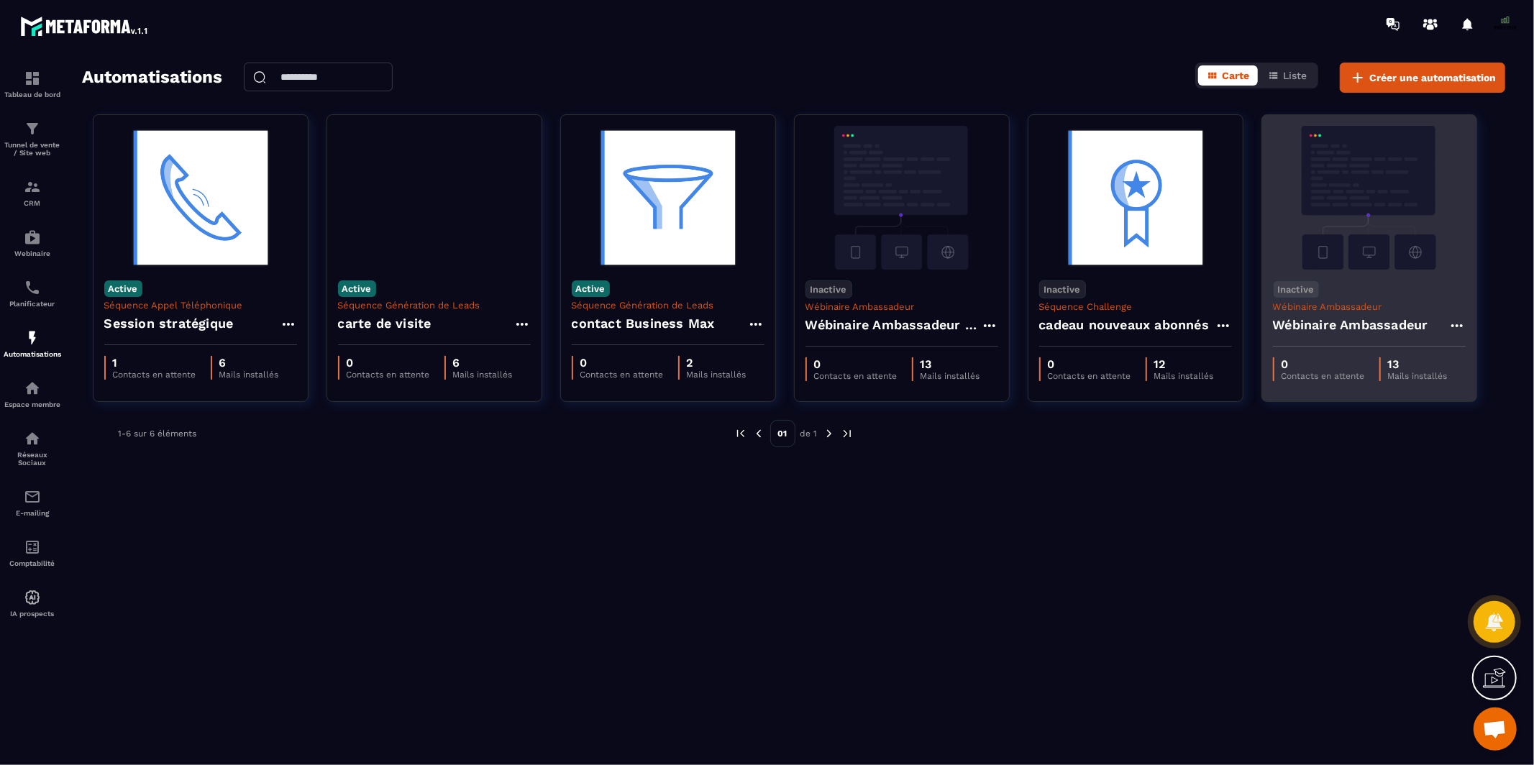
click at [1393, 335] on h4 "Wébinaire Ambassadeur" at bounding box center [1350, 325] width 155 height 20
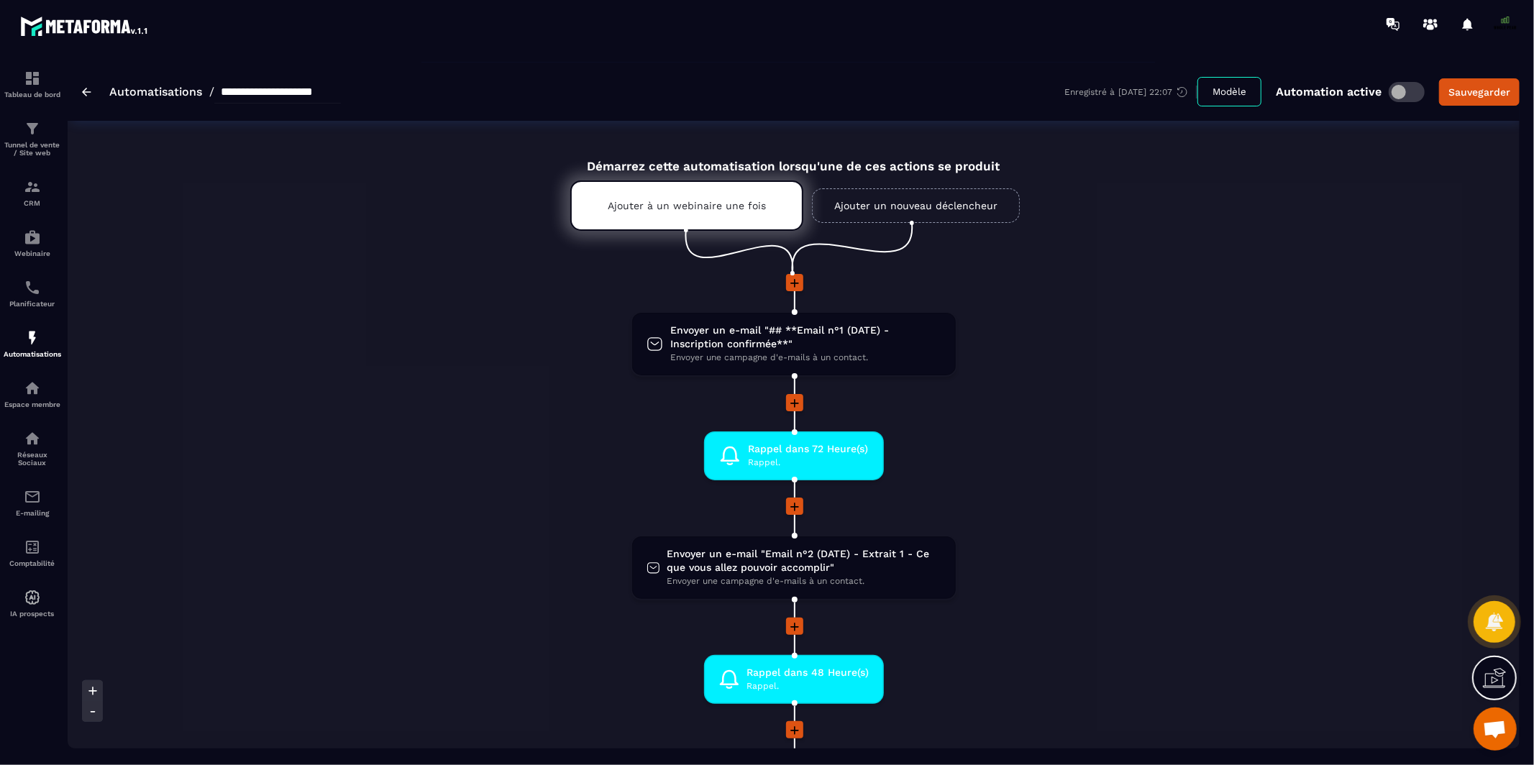
click at [315, 88] on input "**********" at bounding box center [277, 92] width 127 height 23
click at [707, 201] on p "Ajouter à un webinaire une fois" at bounding box center [687, 206] width 158 height 12
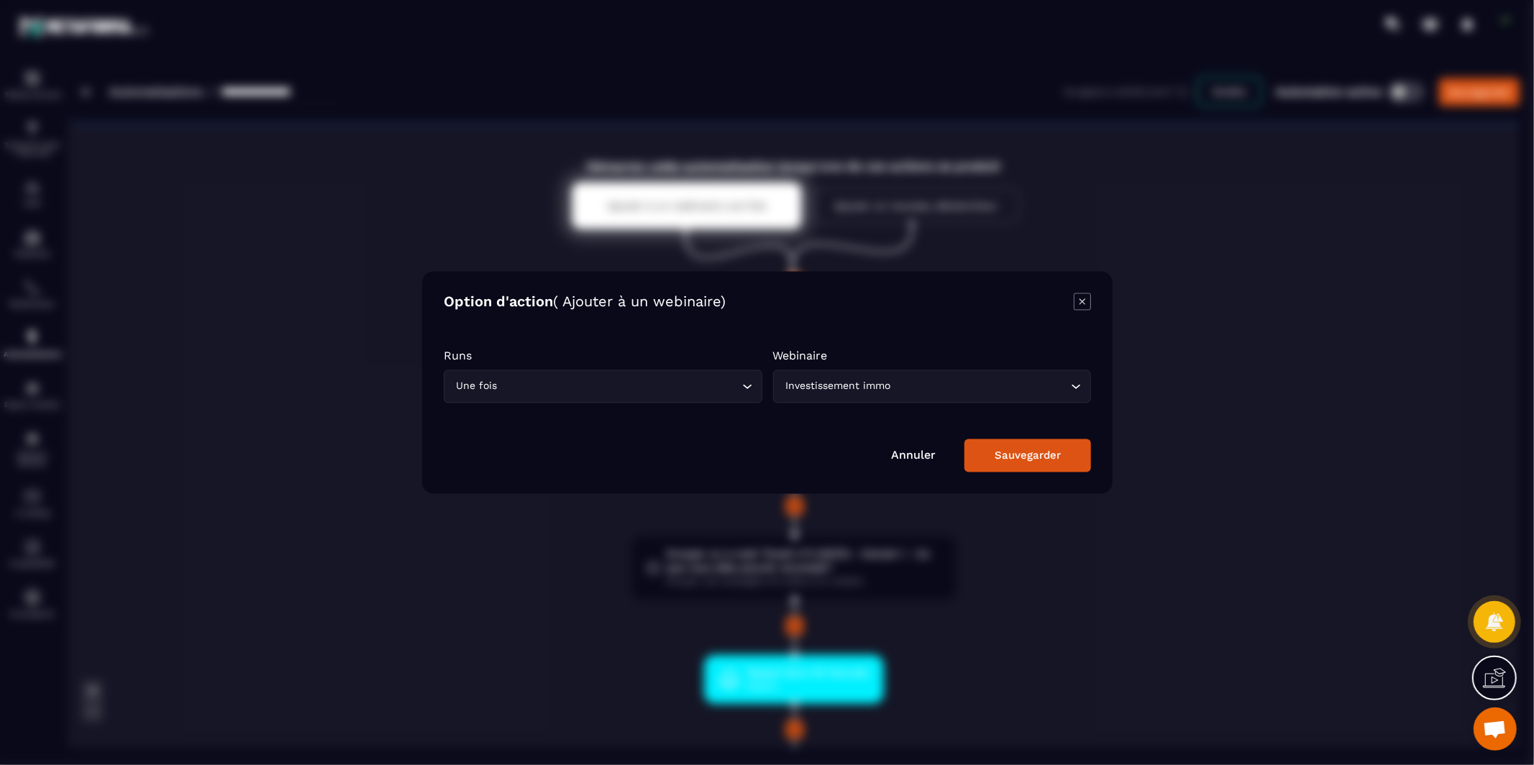
click at [833, 380] on div "Investissement immo" at bounding box center [924, 387] width 288 height 16
click at [635, 439] on div "Annuler Sauvegarder" at bounding box center [767, 455] width 647 height 33
click at [635, 383] on input "Search for option" at bounding box center [620, 387] width 238 height 16
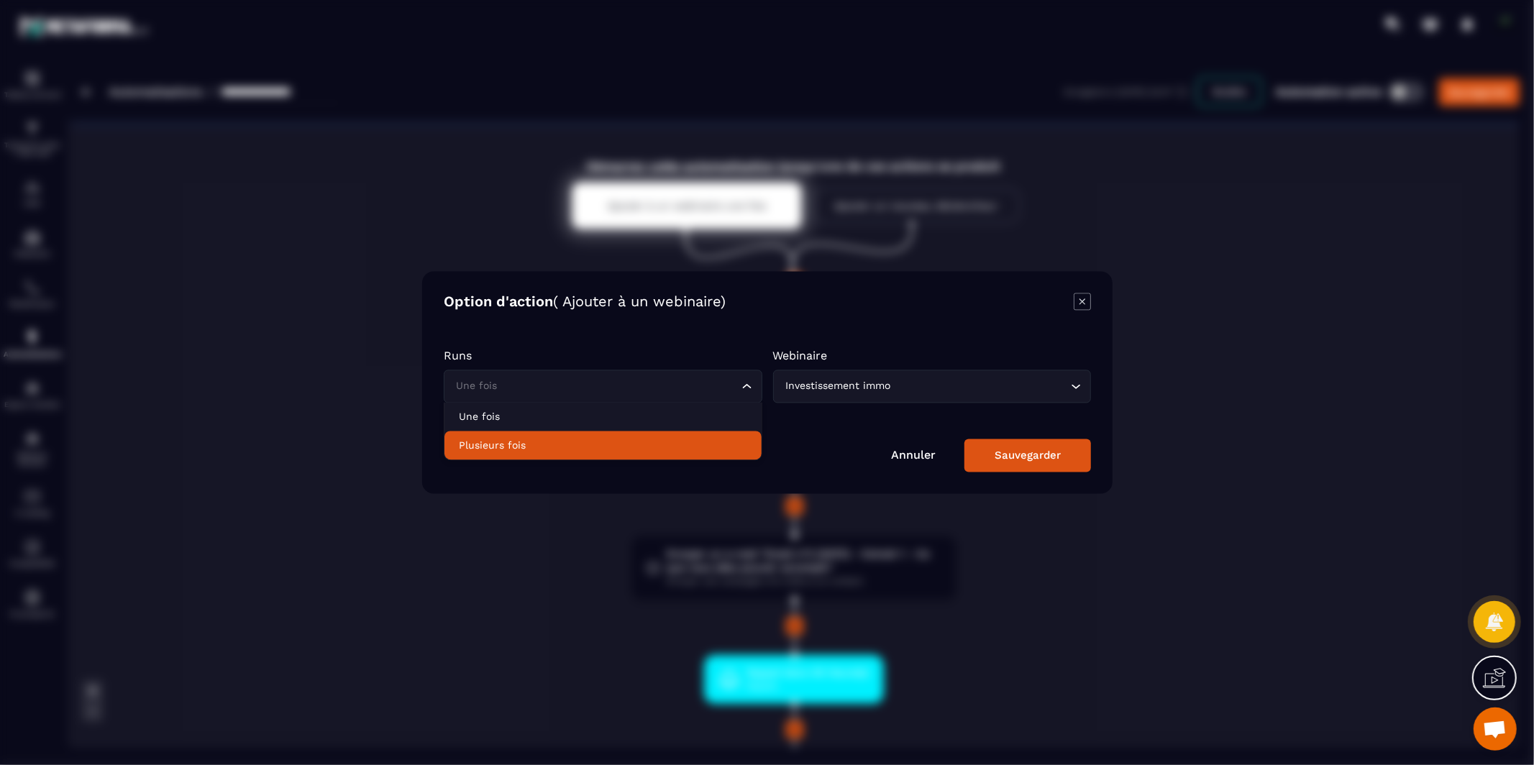
click at [613, 445] on p "Plusieurs fois" at bounding box center [603, 446] width 288 height 14
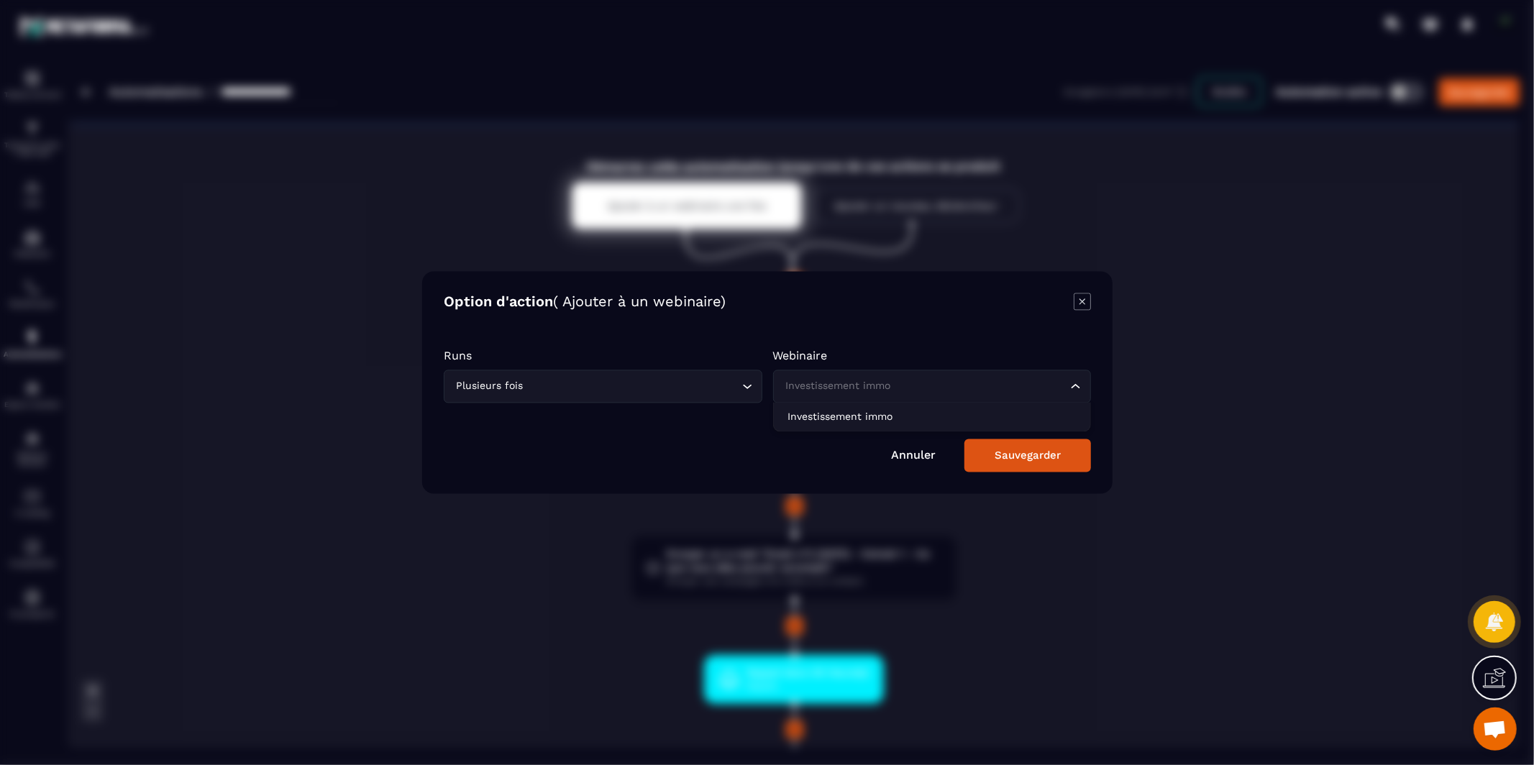
click at [813, 386] on div "Investissement immo" at bounding box center [924, 387] width 288 height 16
click at [724, 385] on input "Search for option" at bounding box center [632, 387] width 212 height 16
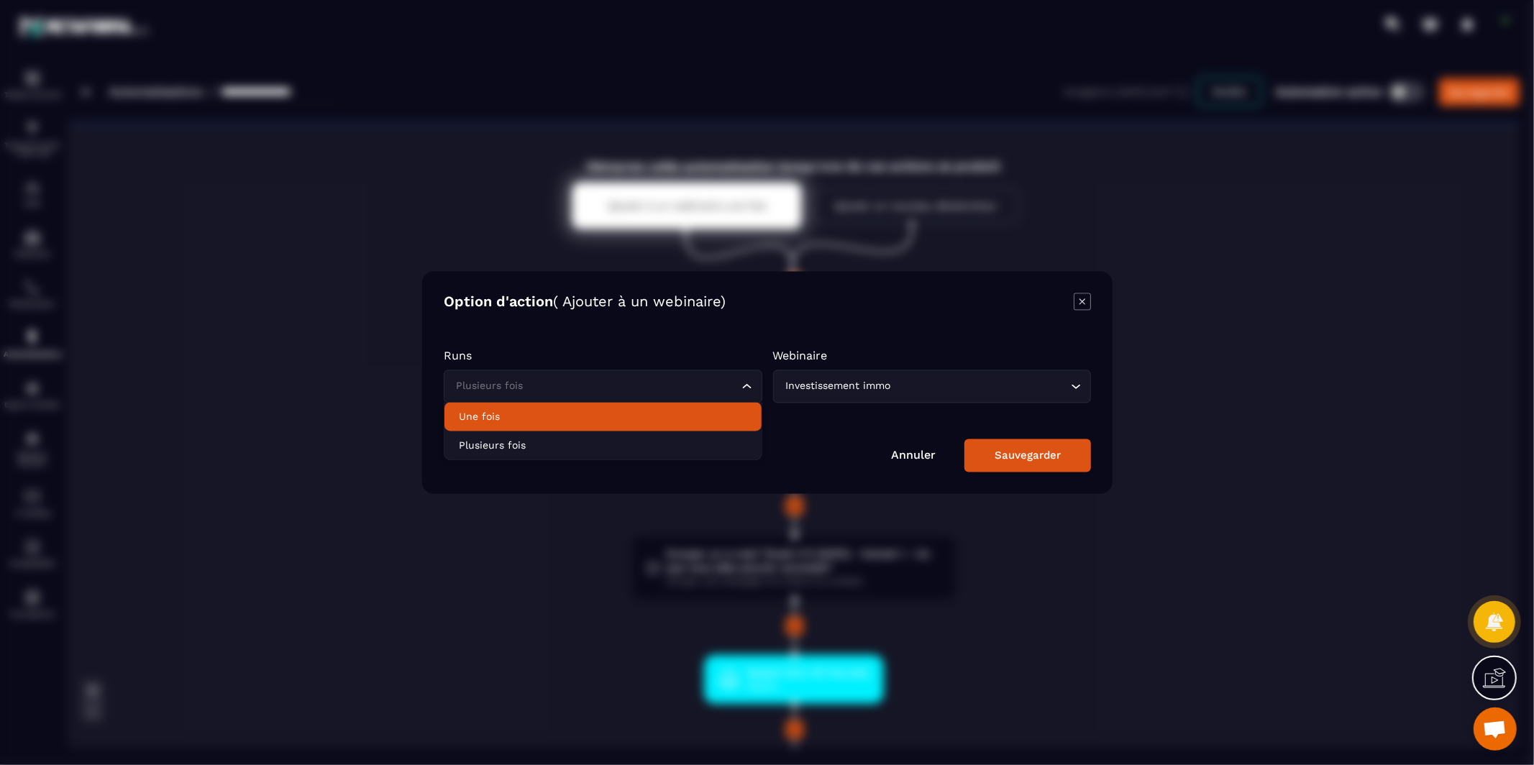
click at [688, 413] on p "Une fois" at bounding box center [603, 417] width 288 height 14
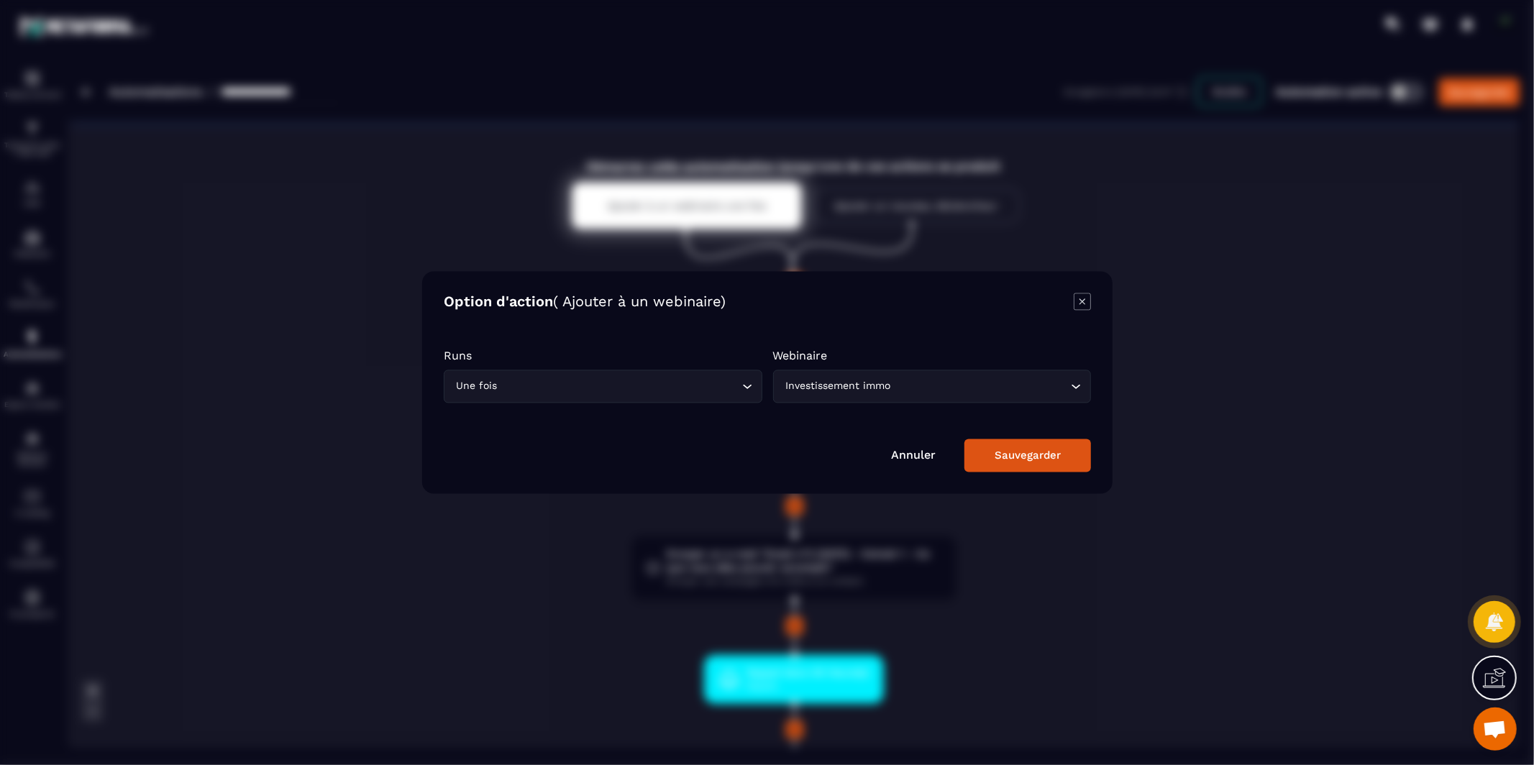
click at [805, 429] on form "Runs Une fois Loading... Webinaire Investissement immo Loading... Annuler Sauve…" at bounding box center [767, 403] width 647 height 137
click at [992, 450] on button "Sauvegarder" at bounding box center [1027, 455] width 127 height 33
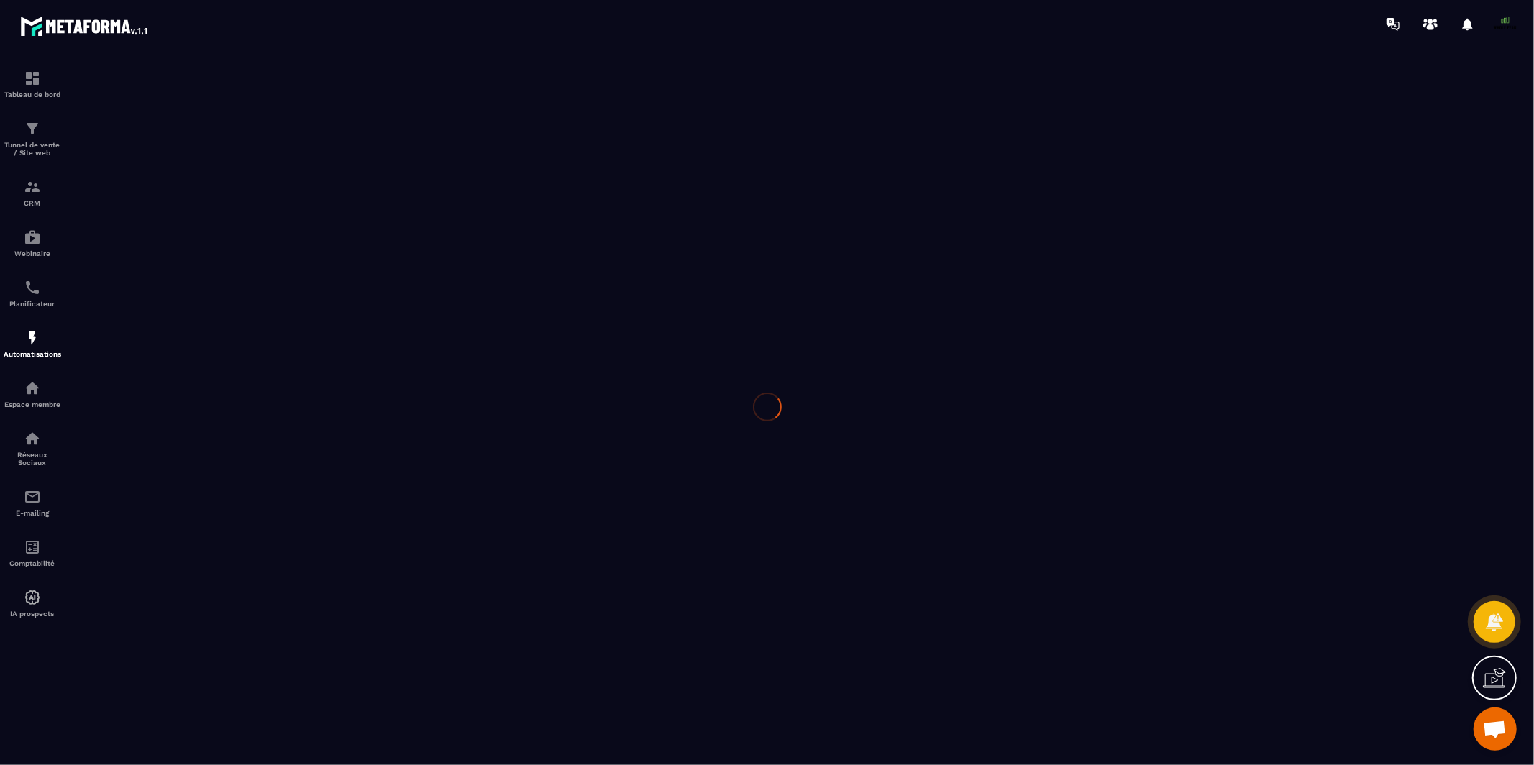
type input "**********"
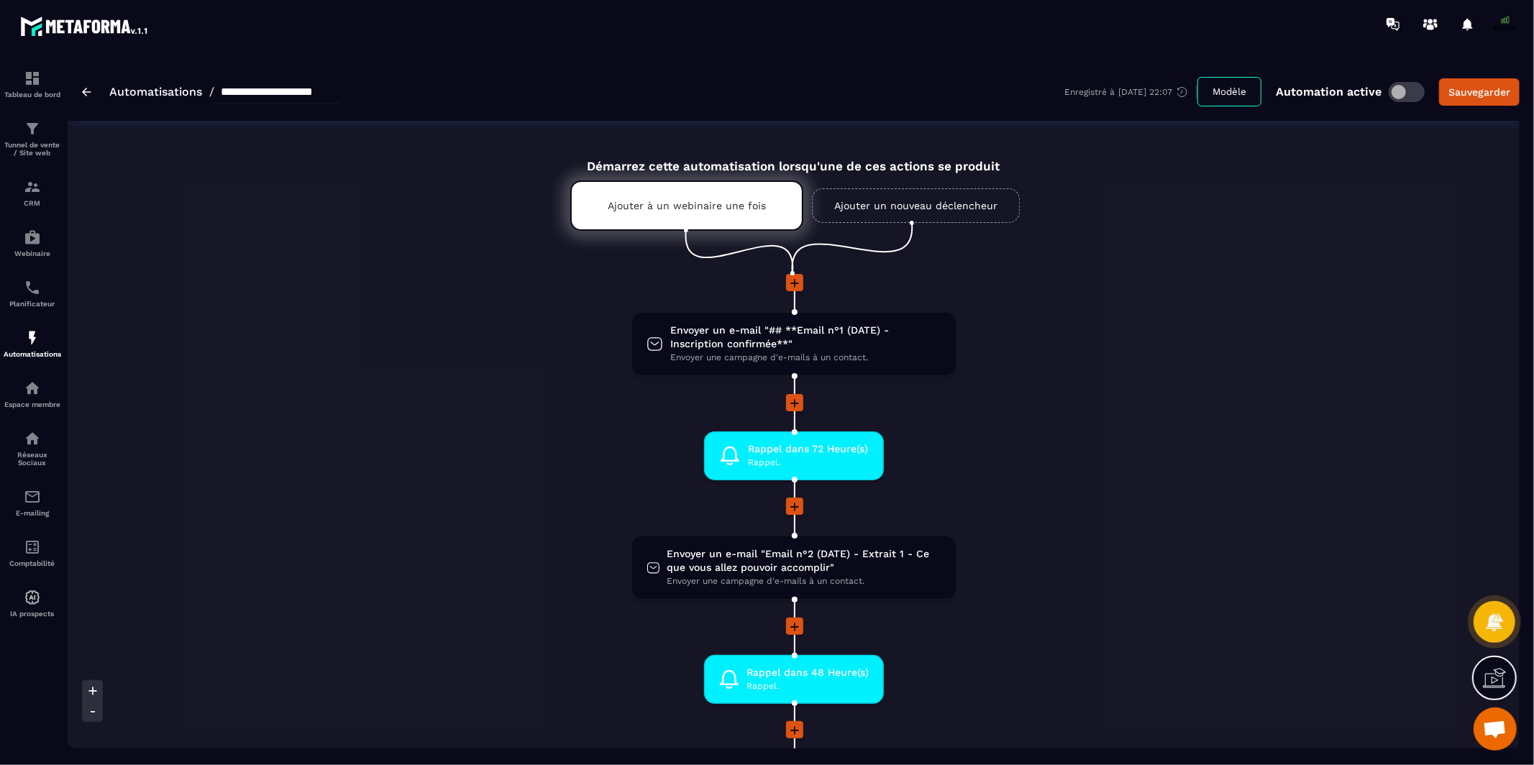
click at [844, 210] on link "Ajouter un nouveau déclencheur" at bounding box center [916, 205] width 208 height 35
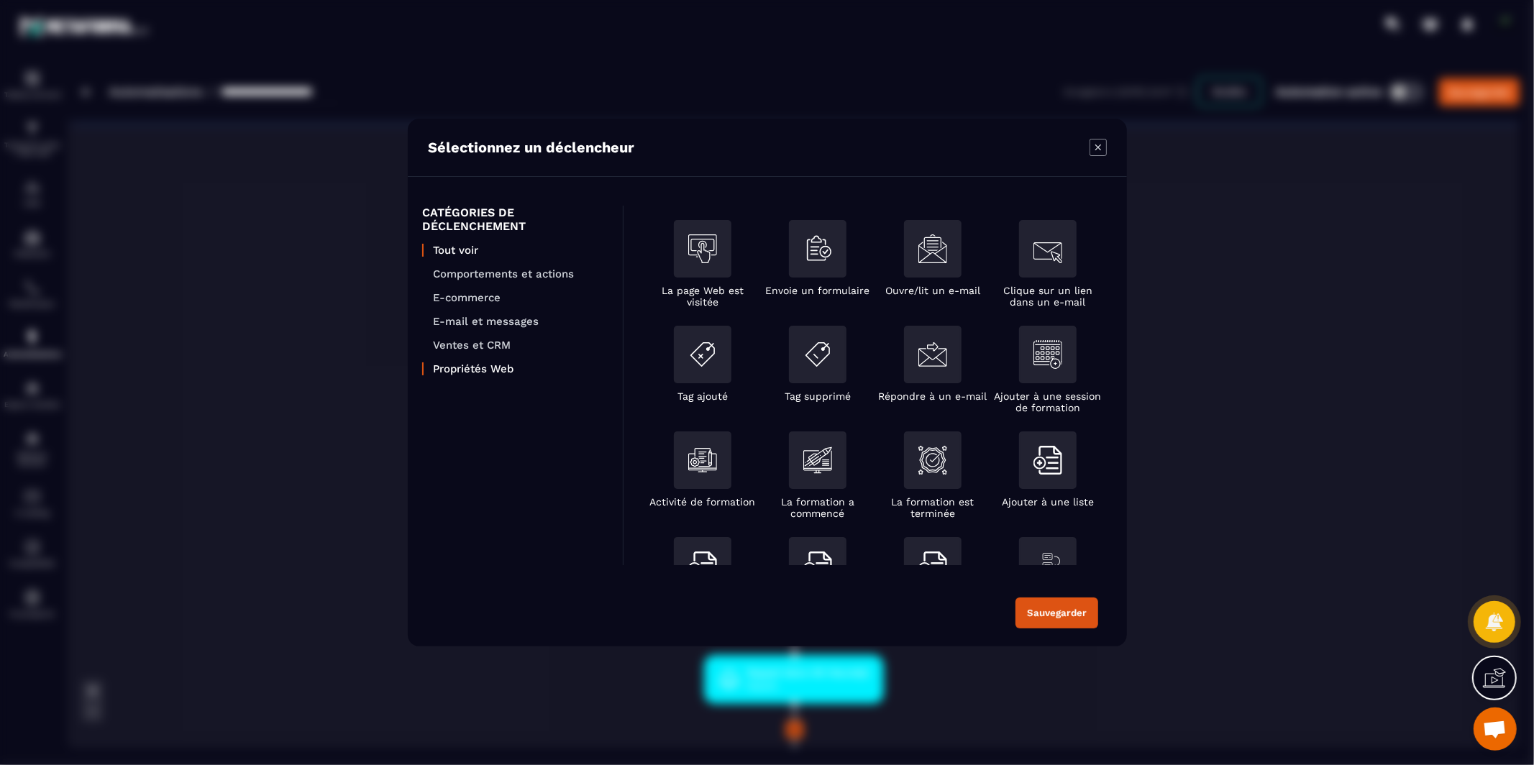
click at [483, 363] on p "Propriétés Web" at bounding box center [520, 368] width 175 height 13
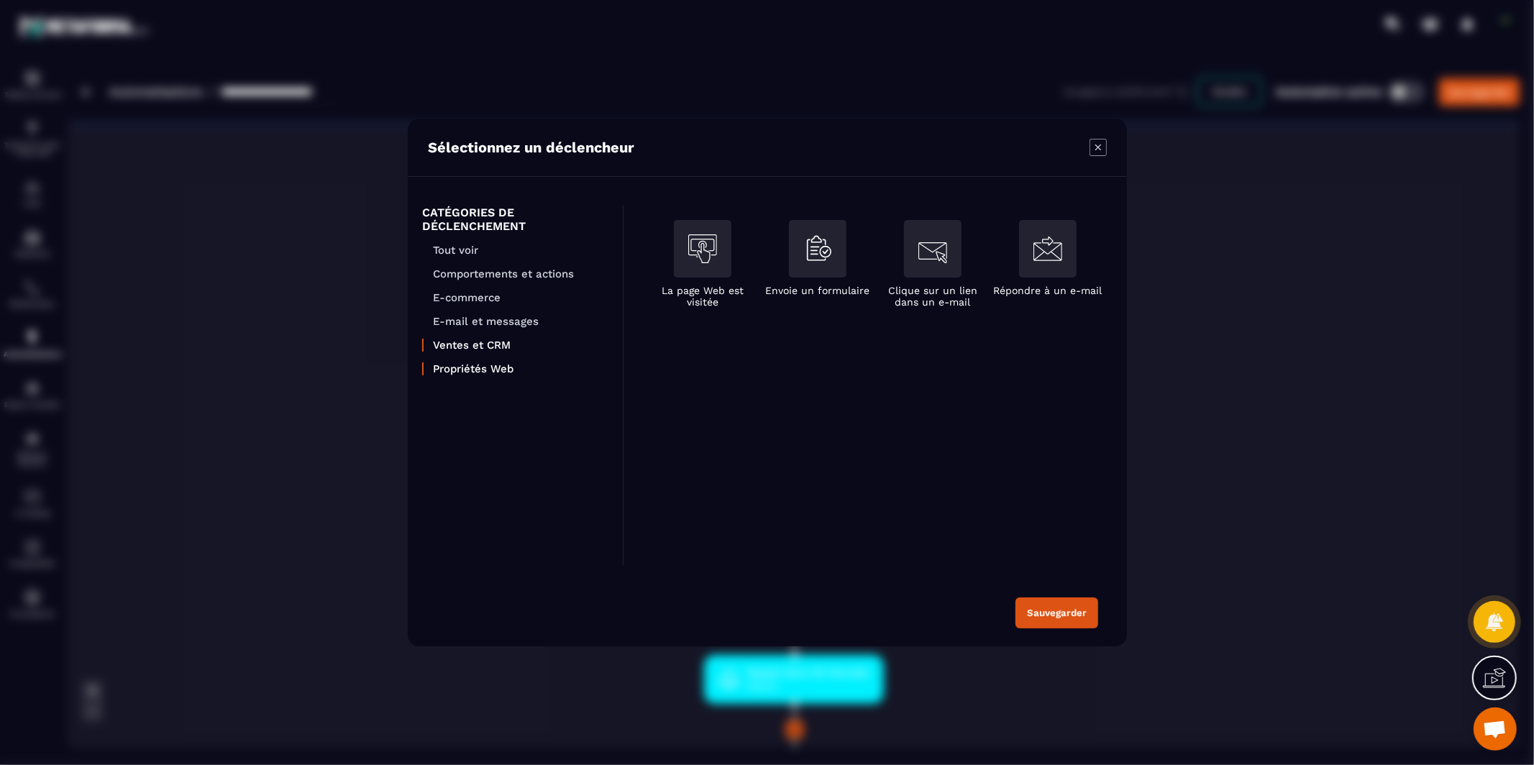
click at [484, 340] on p "Ventes et CRM" at bounding box center [520, 345] width 175 height 13
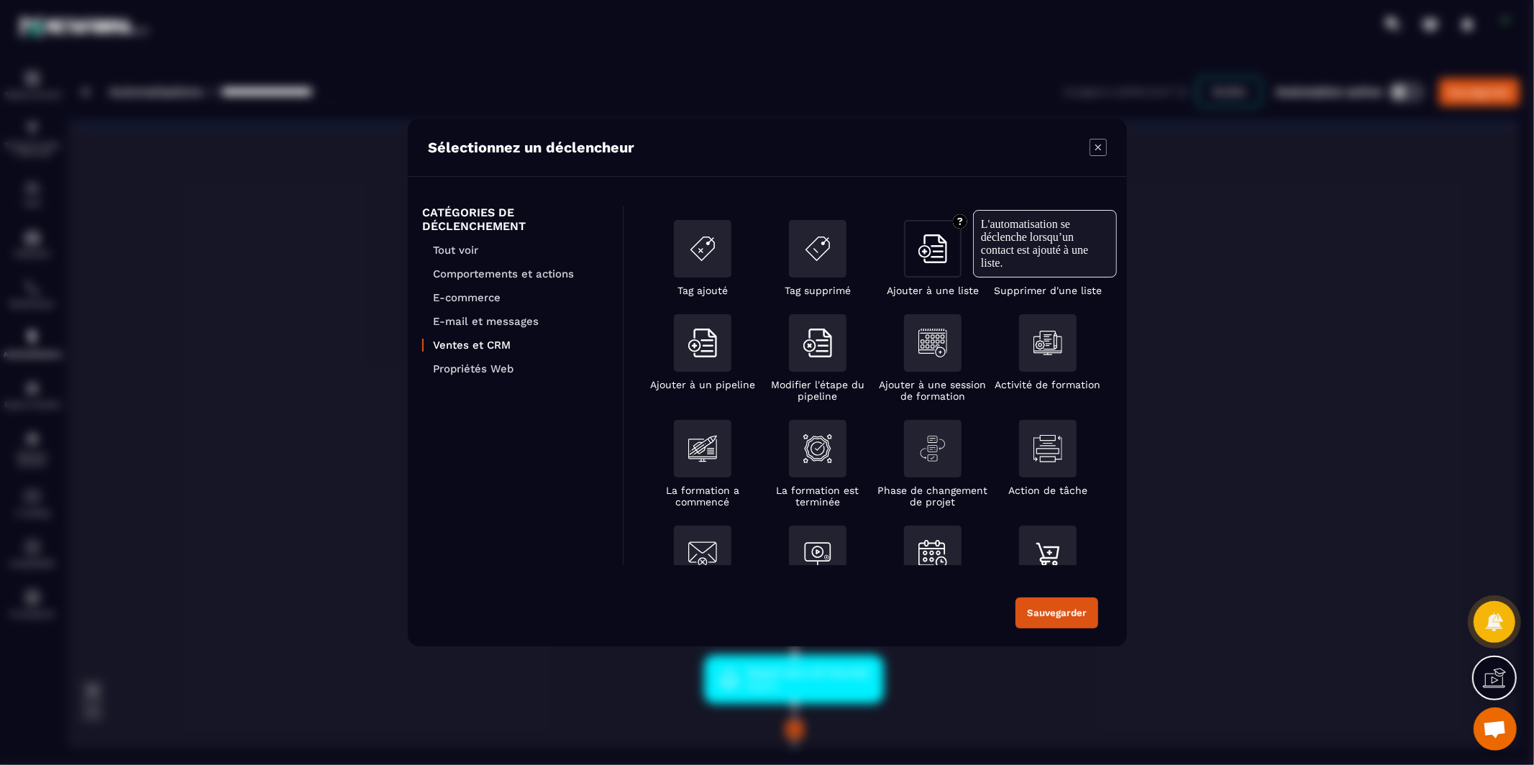
click at [936, 262] on img "Modal window" at bounding box center [932, 248] width 29 height 29
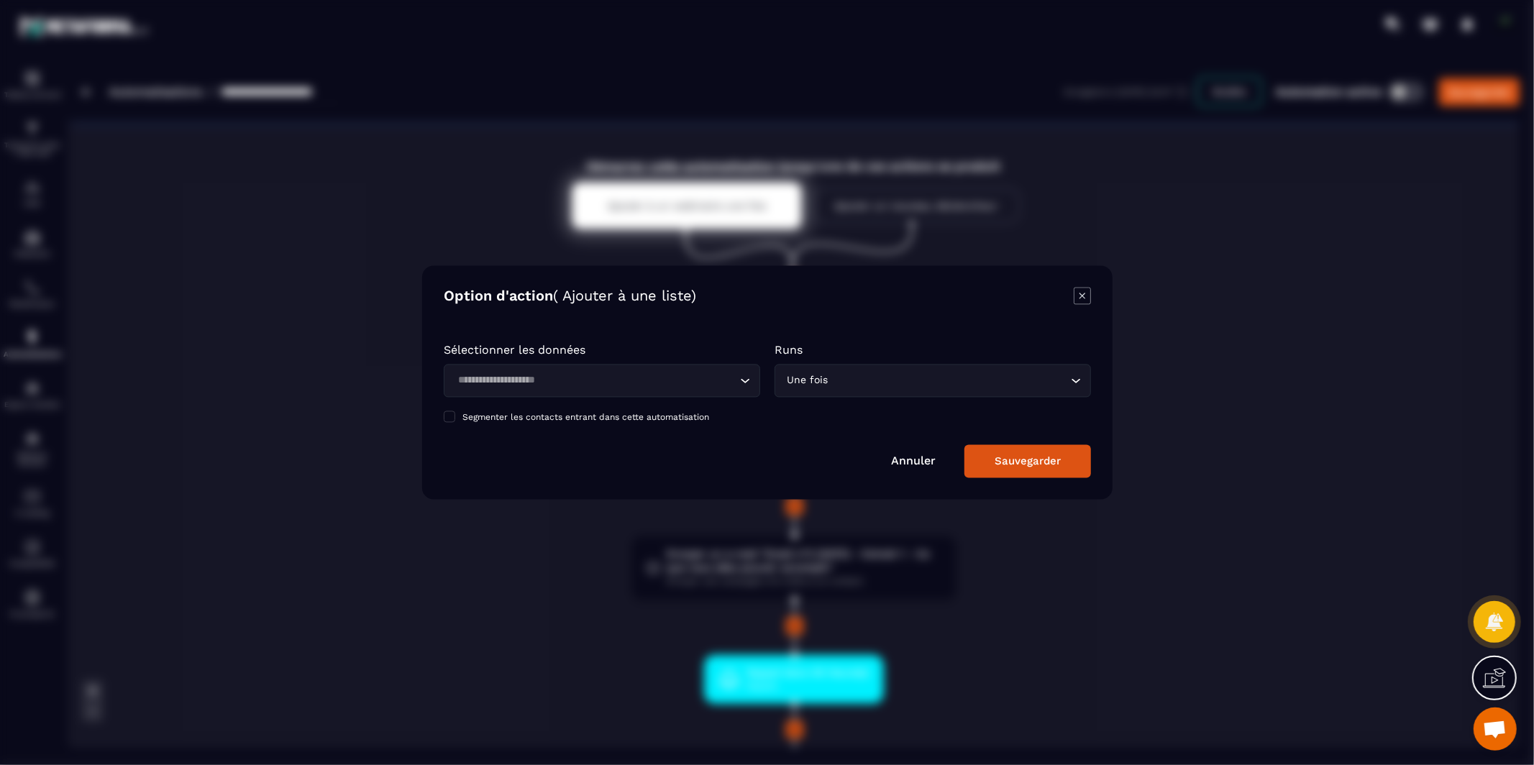
click at [698, 389] on div "Loading..." at bounding box center [602, 381] width 316 height 33
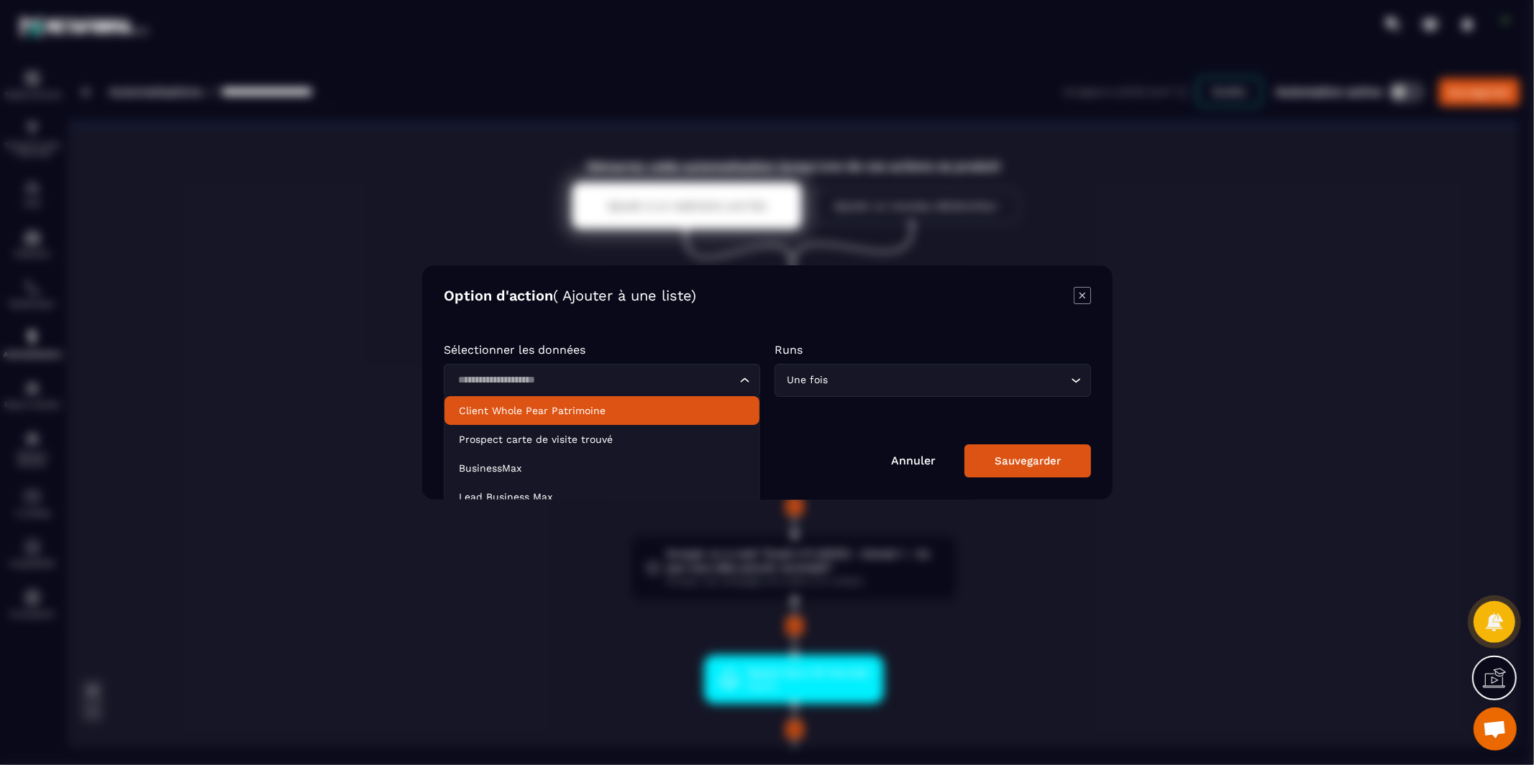
click at [680, 405] on p "Client Whole Pear Patrimoine" at bounding box center [602, 411] width 286 height 14
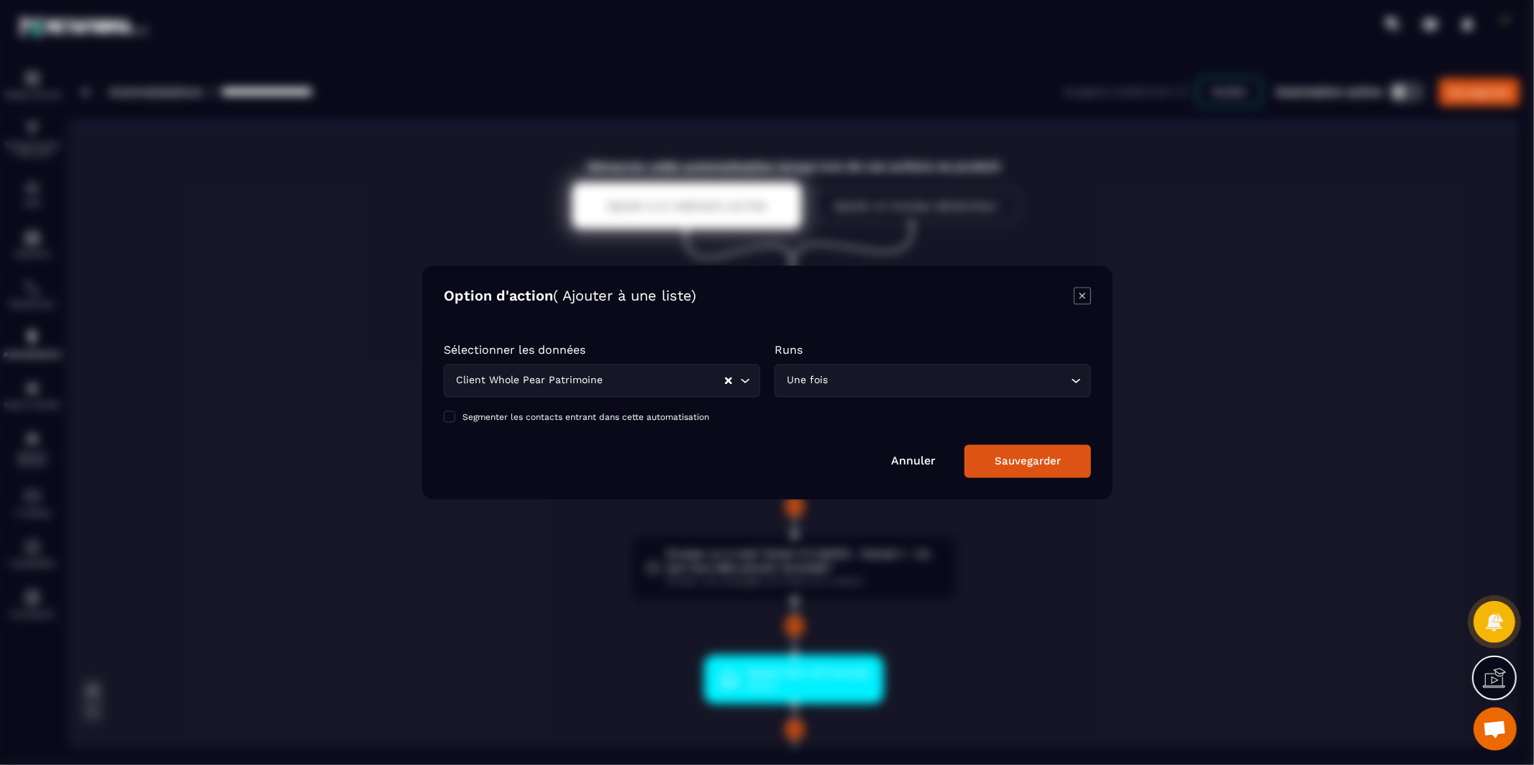
click at [989, 462] on button "Sauvegarder" at bounding box center [1027, 461] width 127 height 33
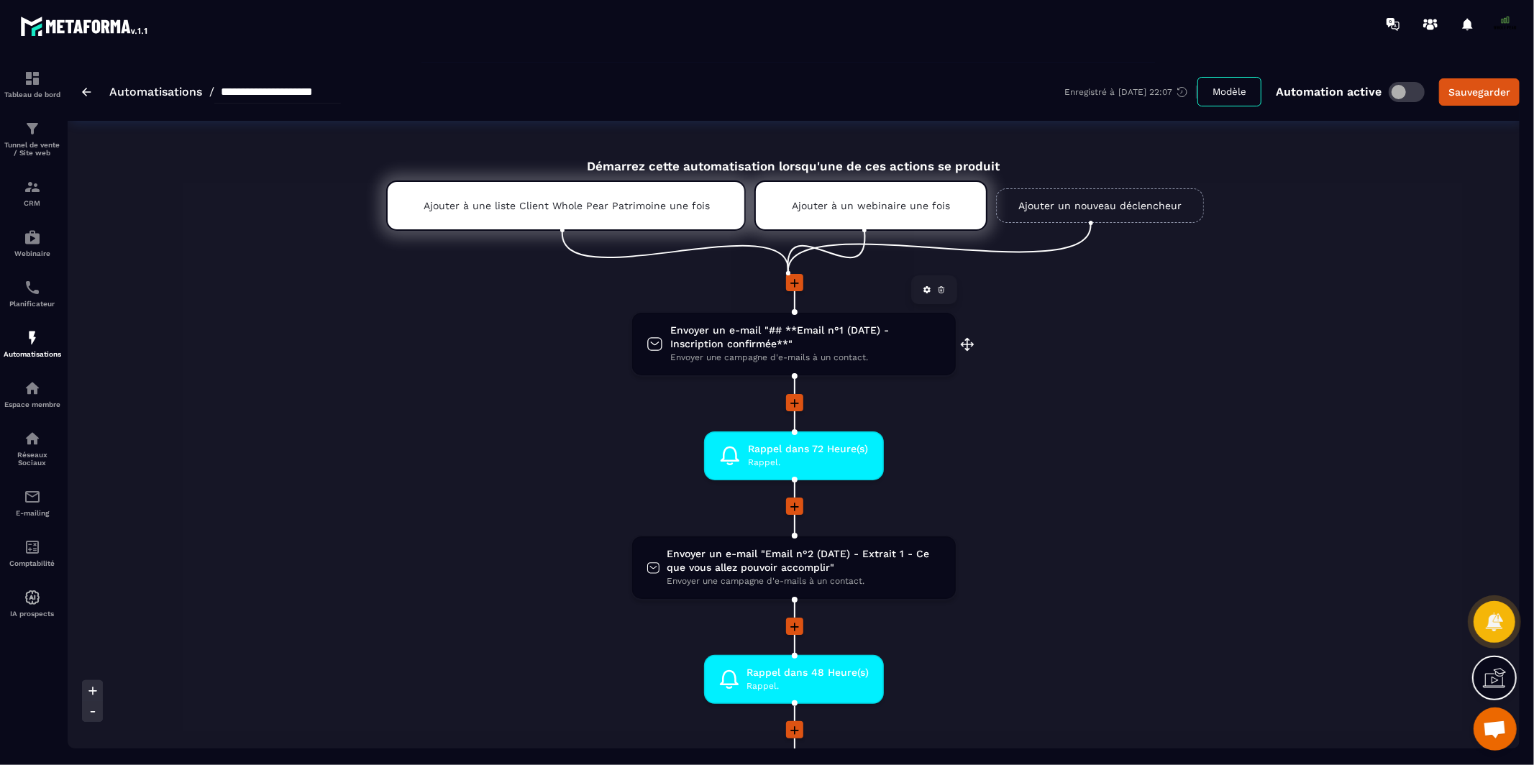
click at [717, 342] on span "Envoyer un e-mail "## **Email n°1 (DATE) - Inscription confirmée**"" at bounding box center [805, 337] width 270 height 27
